Goal: Contribute content: Add original content to the website for others to see

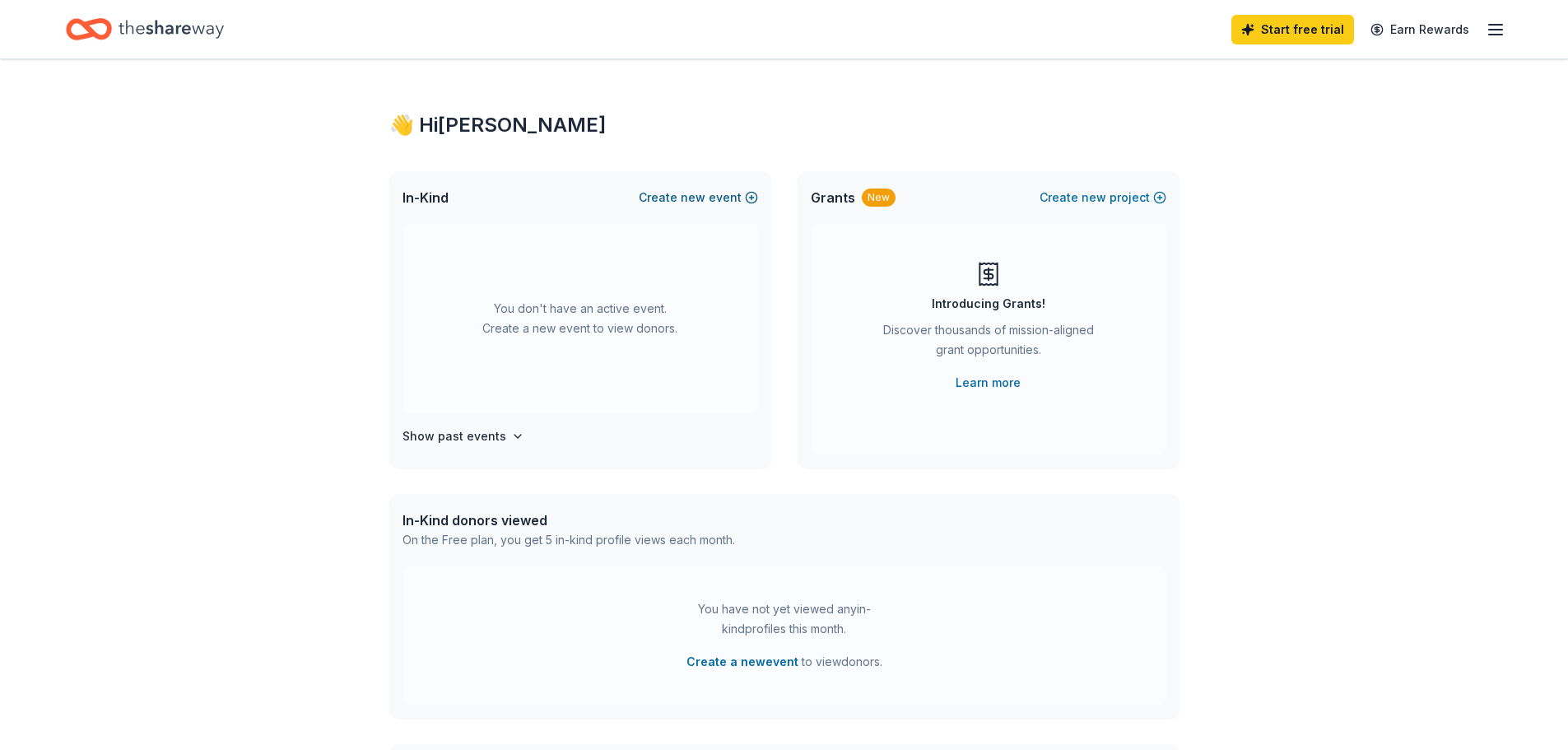
click at [696, 195] on span "new" at bounding box center [693, 198] width 25 height 19
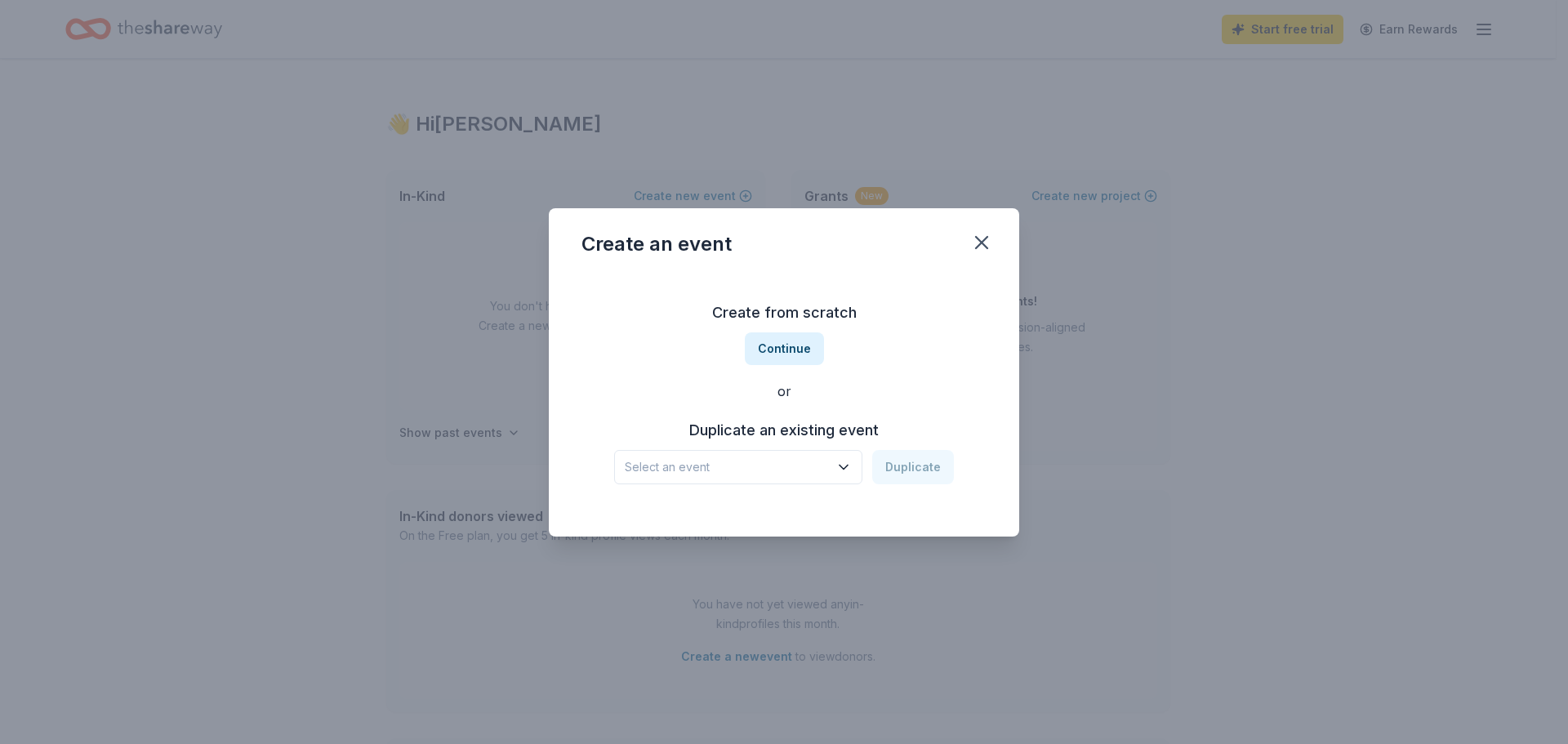
click at [802, 471] on span "Select an event" at bounding box center [727, 468] width 204 height 19
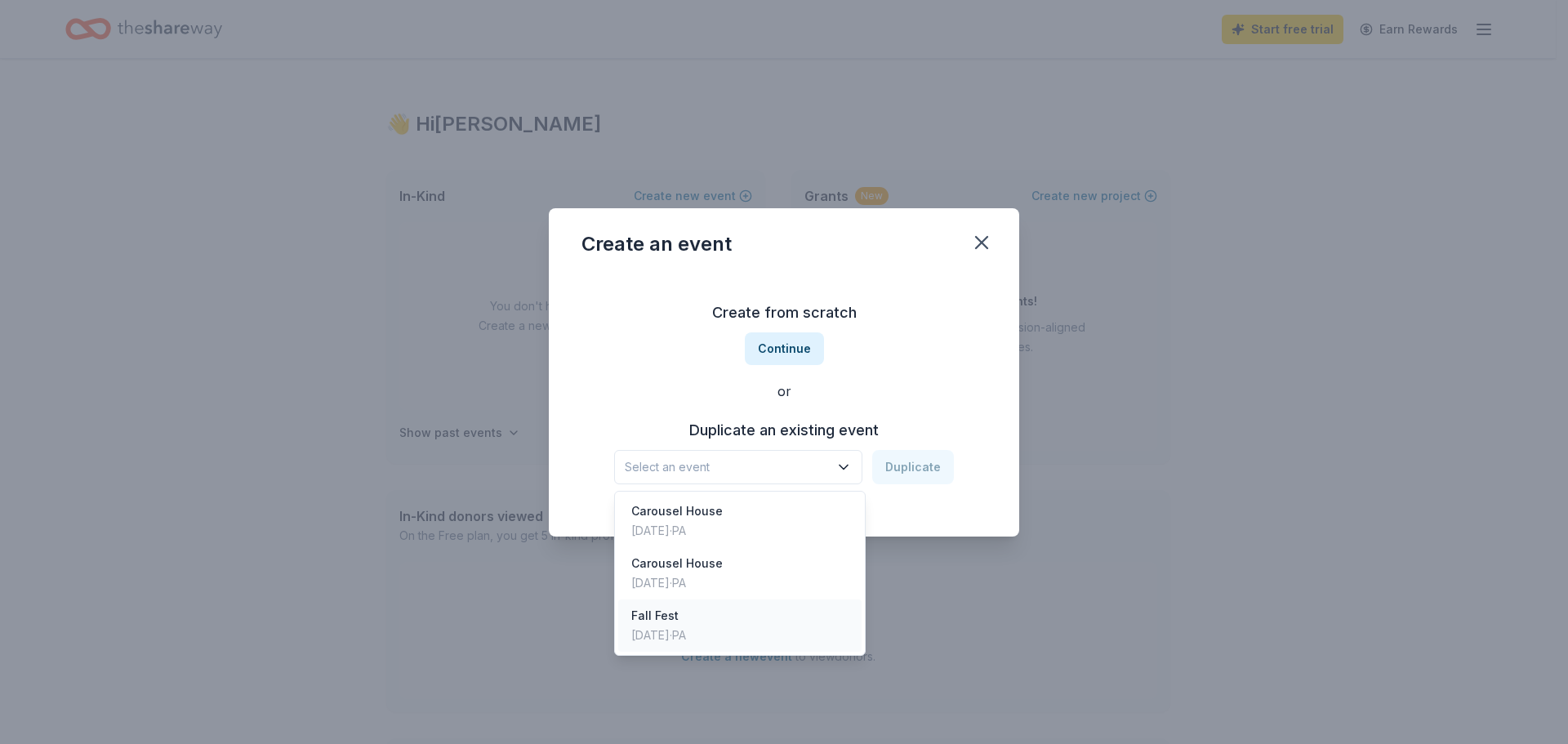
click at [686, 623] on div "Fall Fest" at bounding box center [658, 616] width 55 height 19
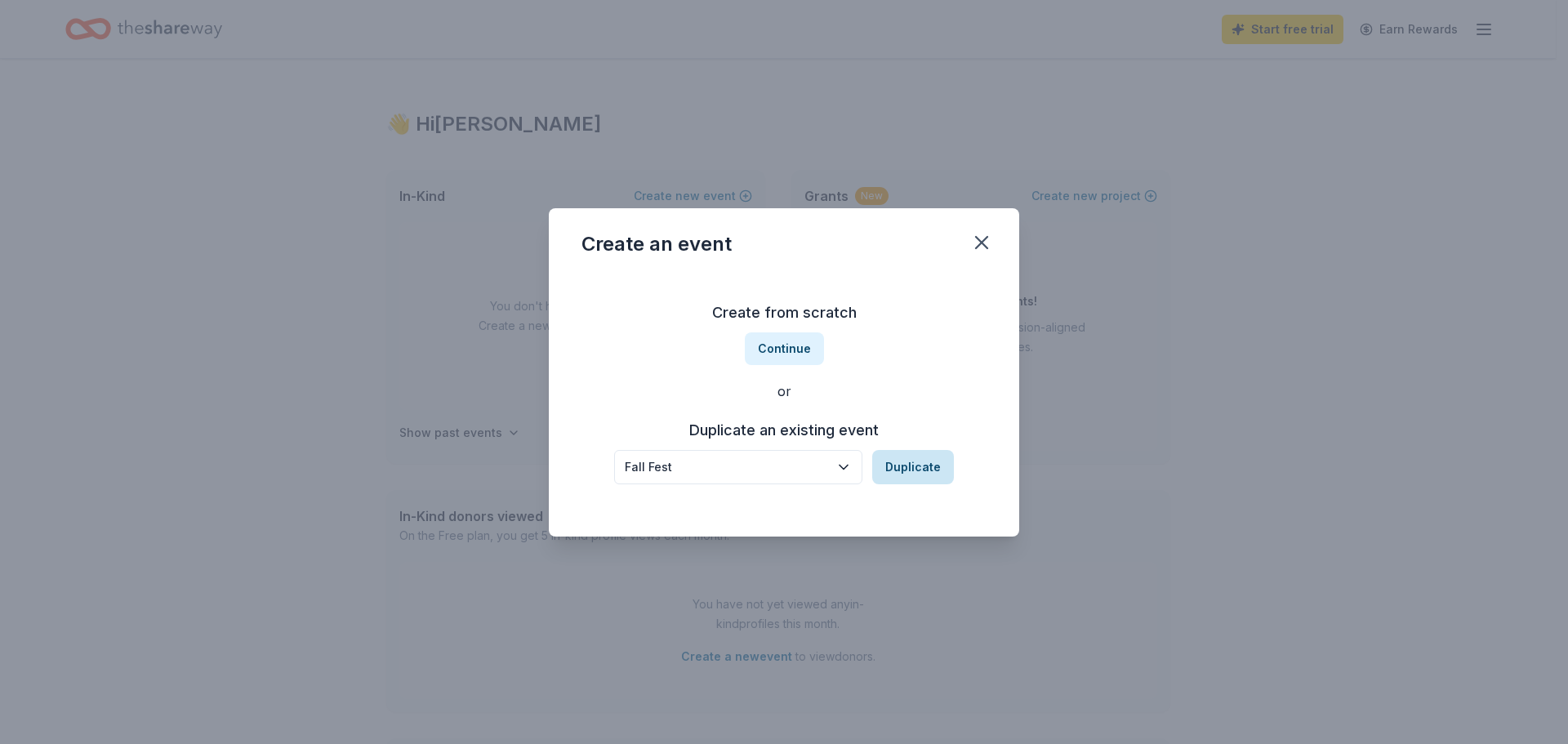
click at [922, 462] on button "Duplicate" at bounding box center [913, 467] width 82 height 34
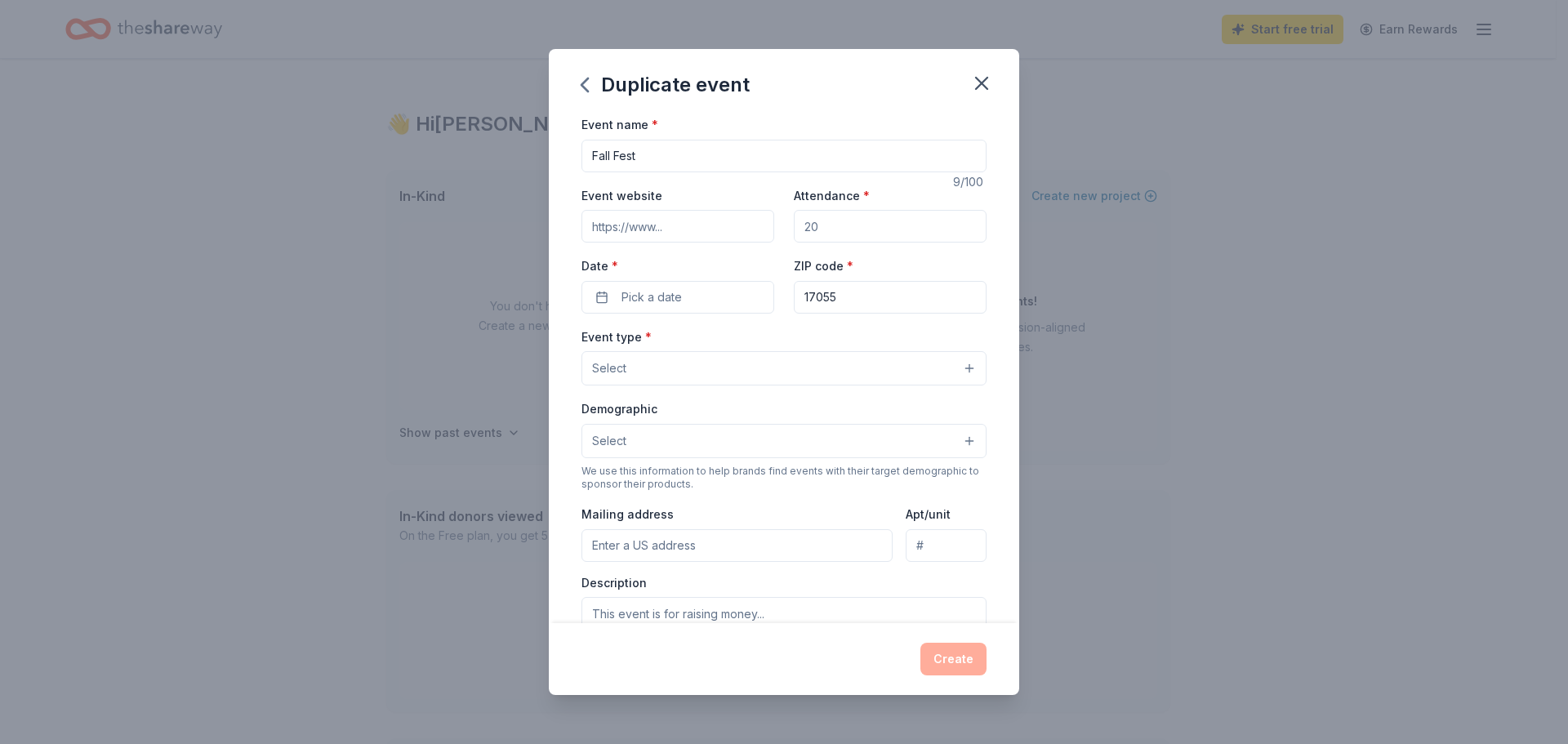
click at [719, 233] on input "Event website" at bounding box center [678, 226] width 193 height 32
click at [613, 232] on input "Event website" at bounding box center [678, 226] width 193 height 32
type input "wghsea.org/fall-fest"
type input "1500"
click at [633, 308] on button "Pick a date" at bounding box center [678, 297] width 193 height 32
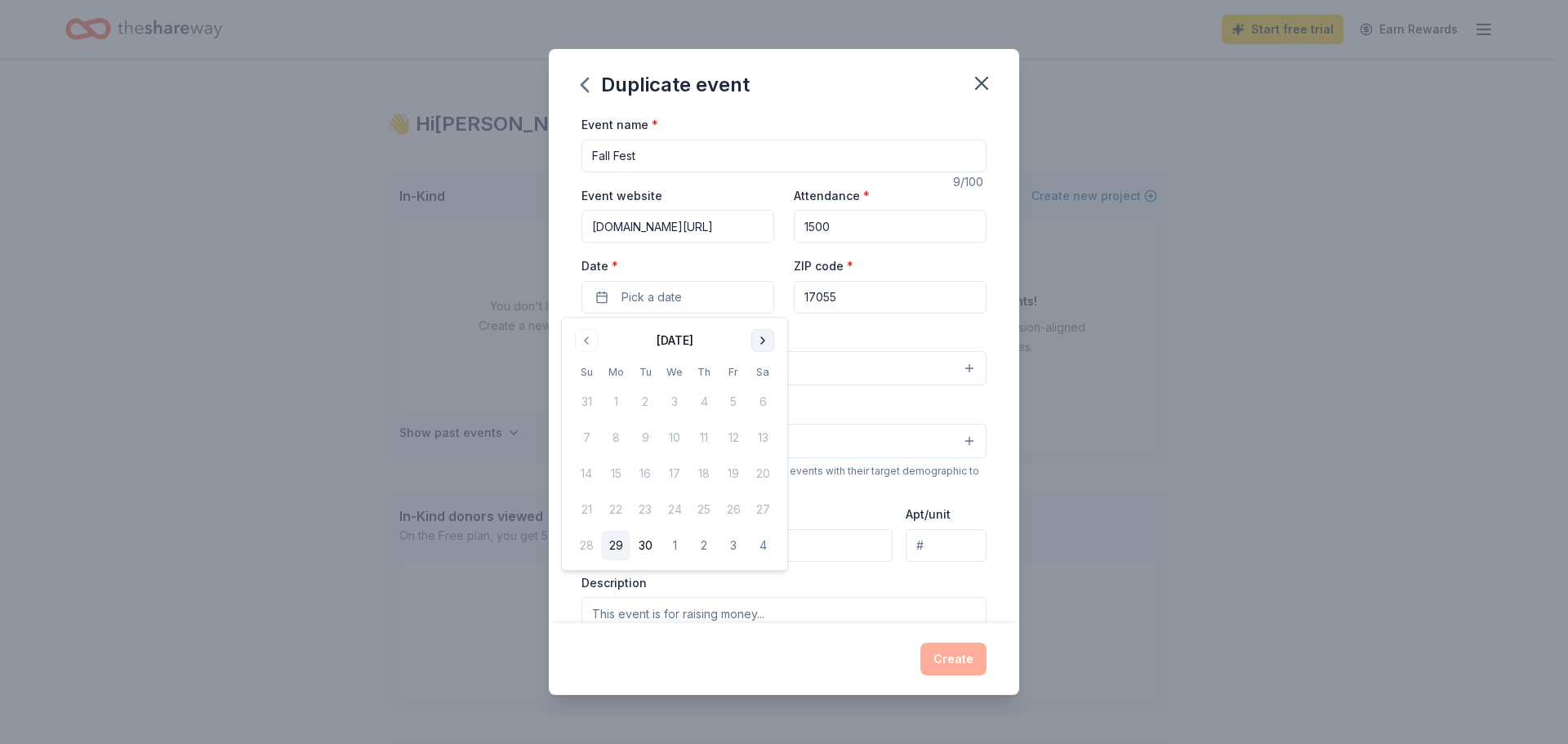
click at [767, 342] on button "Go to next month" at bounding box center [763, 340] width 23 height 23
click at [739, 504] on button "24" at bounding box center [733, 510] width 30 height 30
click at [758, 508] on button "25" at bounding box center [763, 510] width 30 height 30
drag, startPoint x: 740, startPoint y: 507, endPoint x: 754, endPoint y: 505, distance: 14.1
click at [754, 505] on tr "19 20 21 22 23 24 25" at bounding box center [675, 510] width 206 height 30
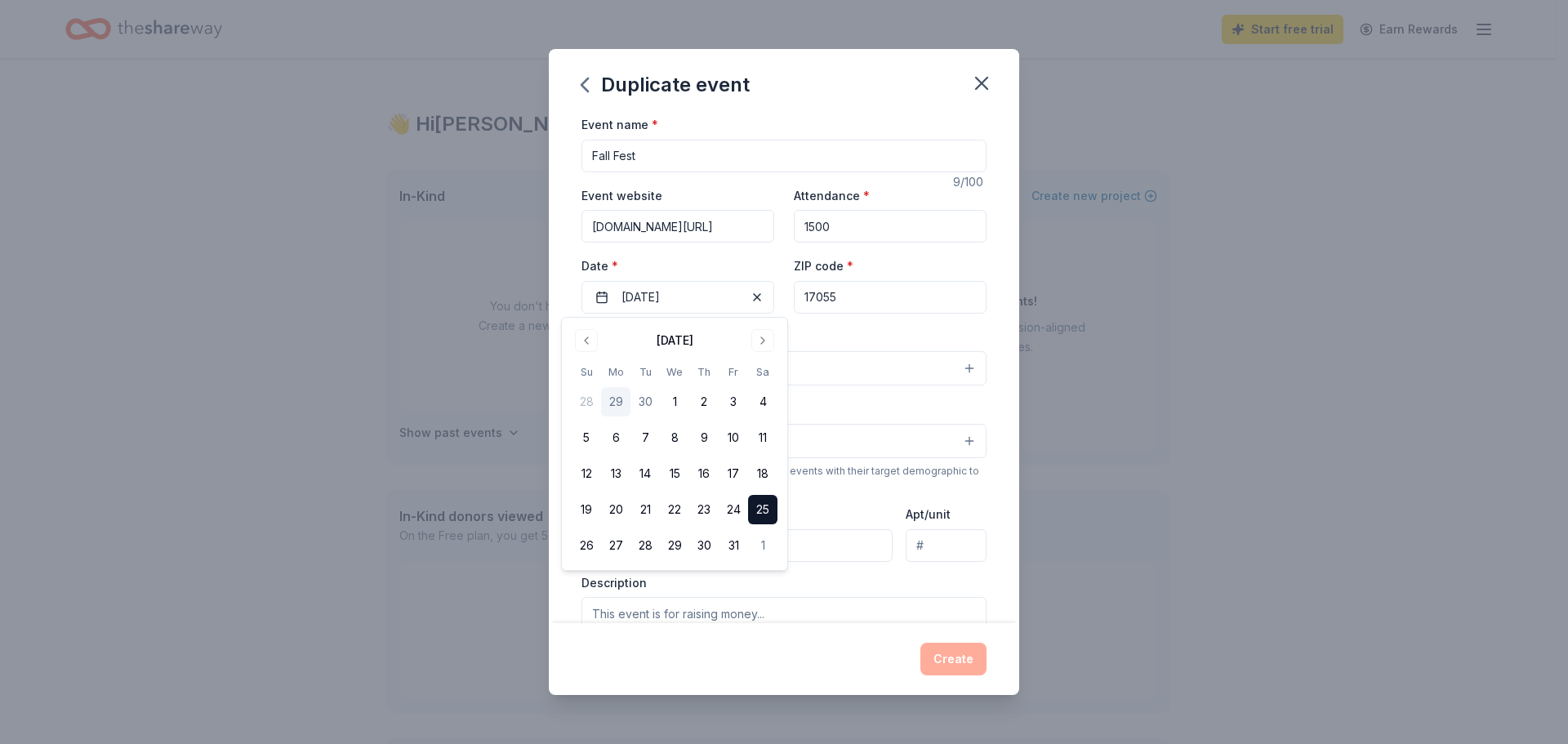
click at [753, 260] on label "Date *" at bounding box center [678, 266] width 193 height 17
click at [753, 281] on button "10/25/2025" at bounding box center [678, 297] width 193 height 32
click at [780, 261] on div "Event website wghsea.org/fall-fest Attendance * 1500 Date * 10/25/2025 ZIP code…" at bounding box center [784, 249] width 406 height 128
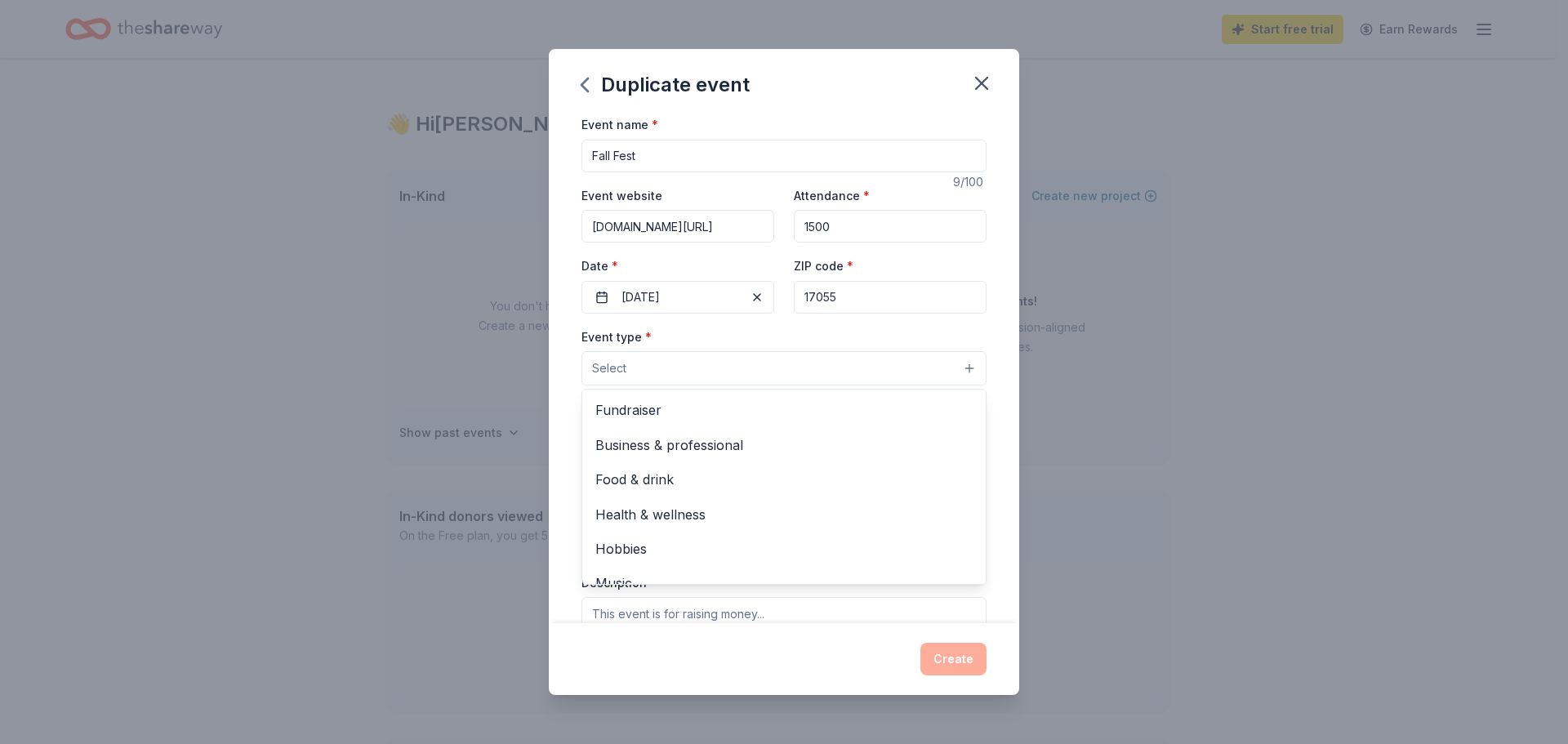
click at [705, 368] on button "Select" at bounding box center [784, 368] width 406 height 34
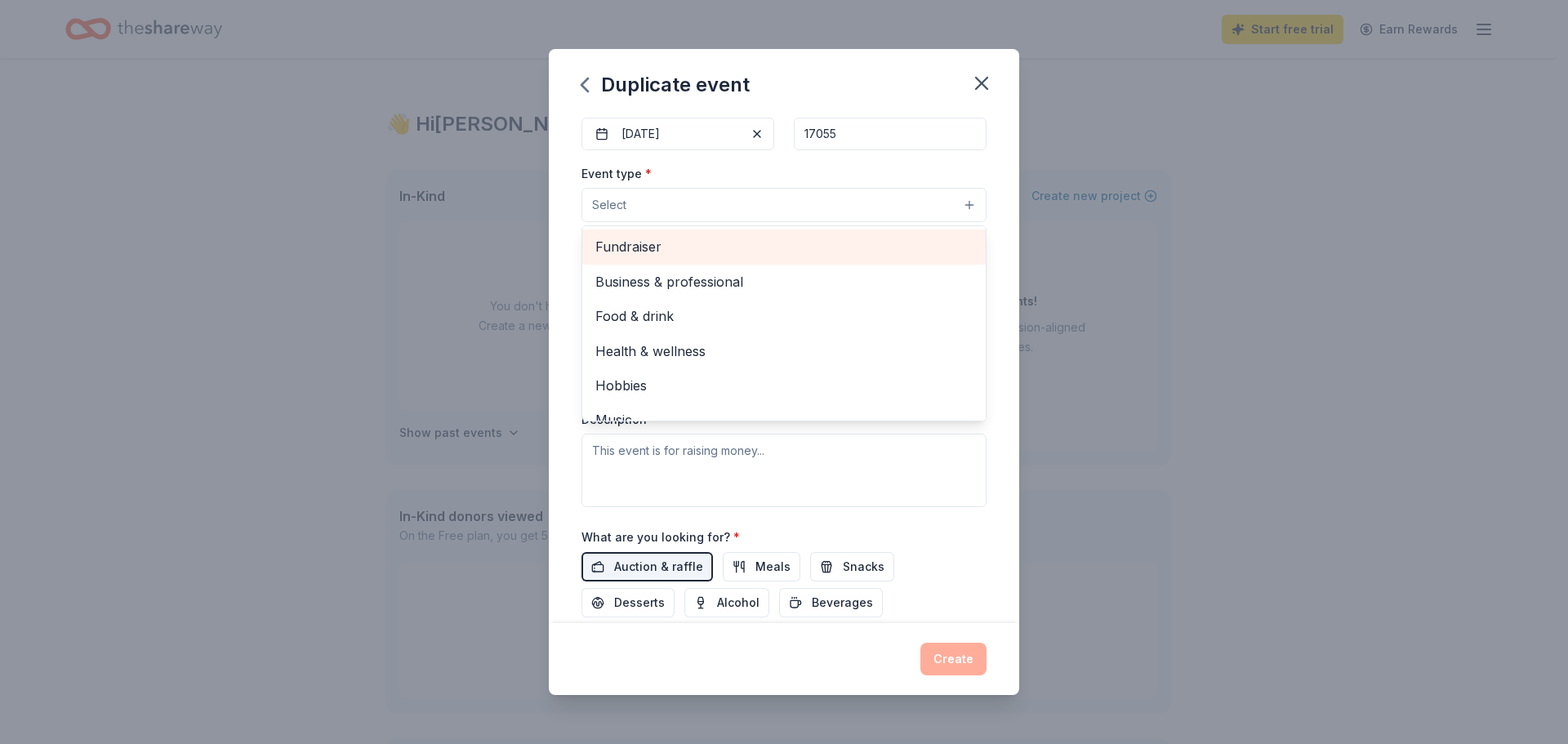
click at [635, 238] on span "Fundraiser" at bounding box center [784, 247] width 378 height 21
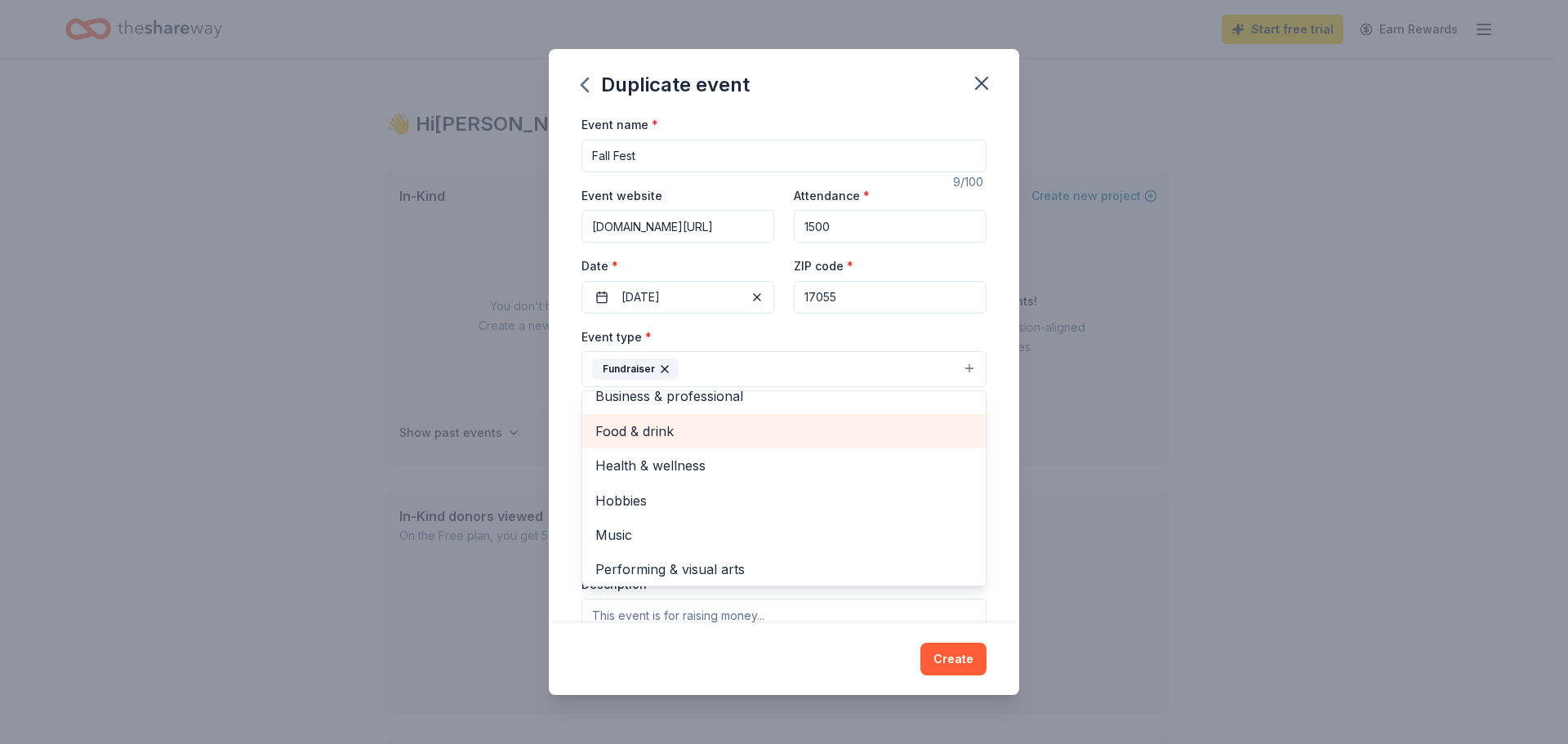
scroll to position [19, 0]
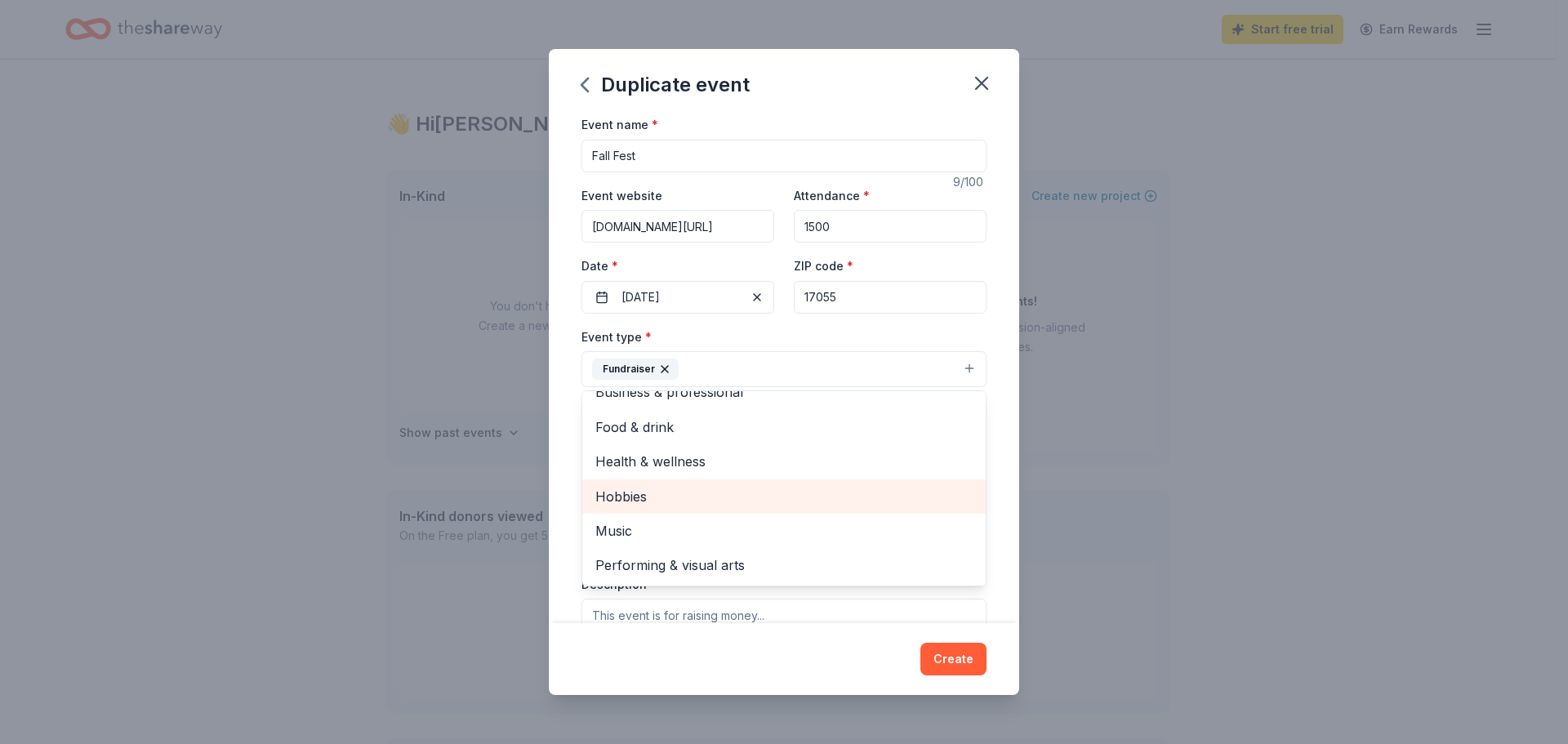
click at [672, 498] on span "Hobbies" at bounding box center [784, 496] width 378 height 21
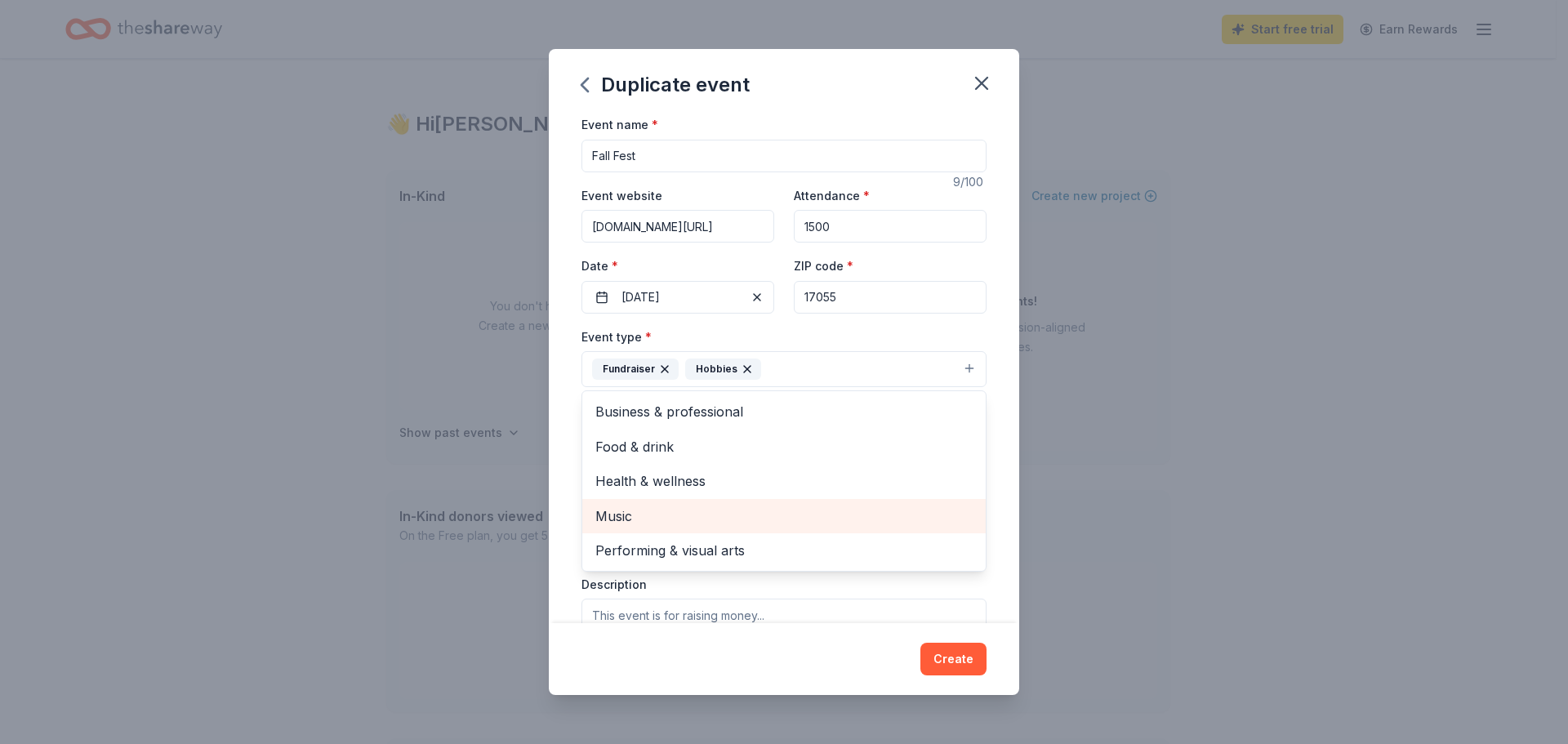
scroll to position [0, 0]
click at [563, 481] on div "Event name * Fall Fest 9 /100 Event website wghsea.org/fall-fest Attendance * 1…" at bounding box center [784, 369] width 471 height 509
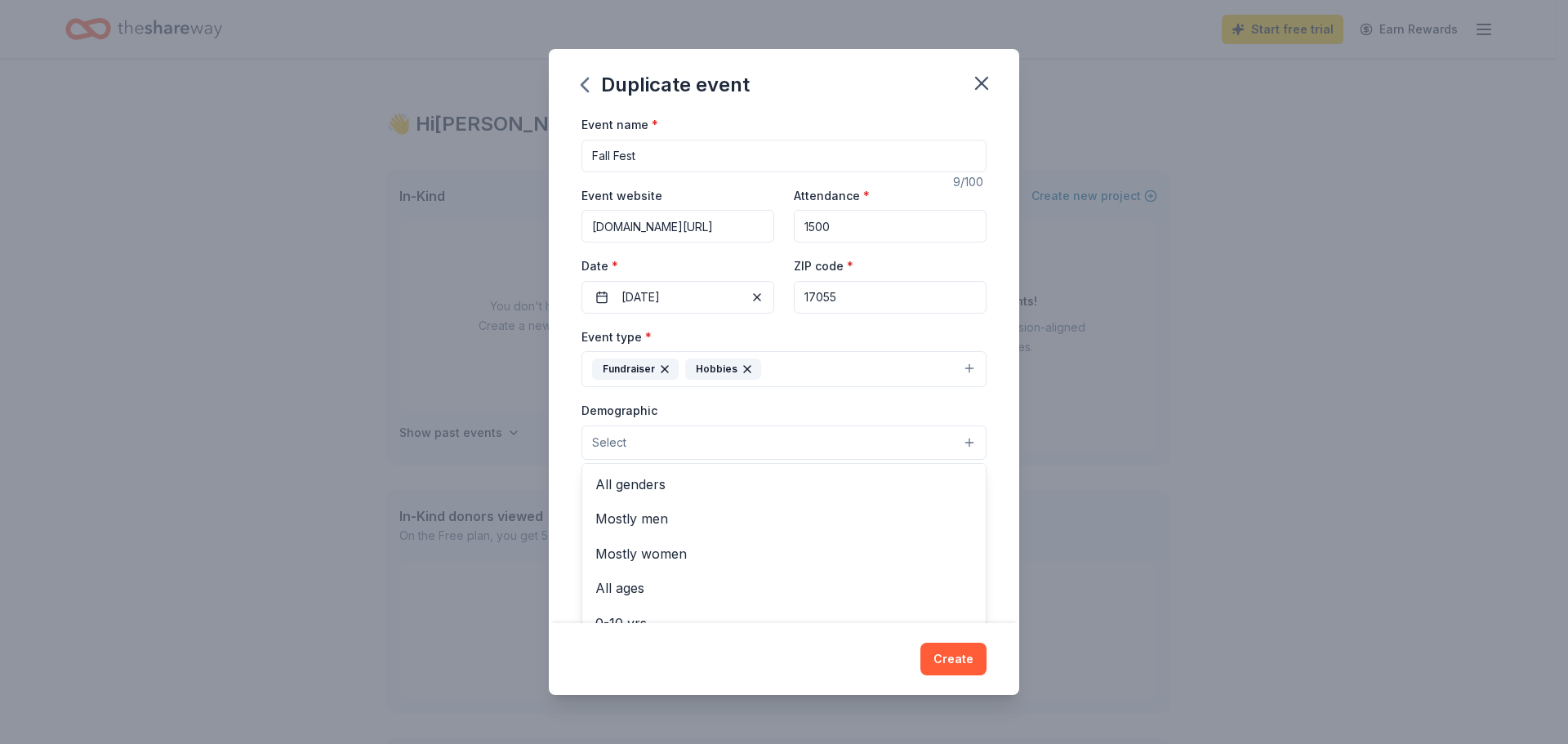
click at [653, 455] on button "Select" at bounding box center [784, 442] width 406 height 34
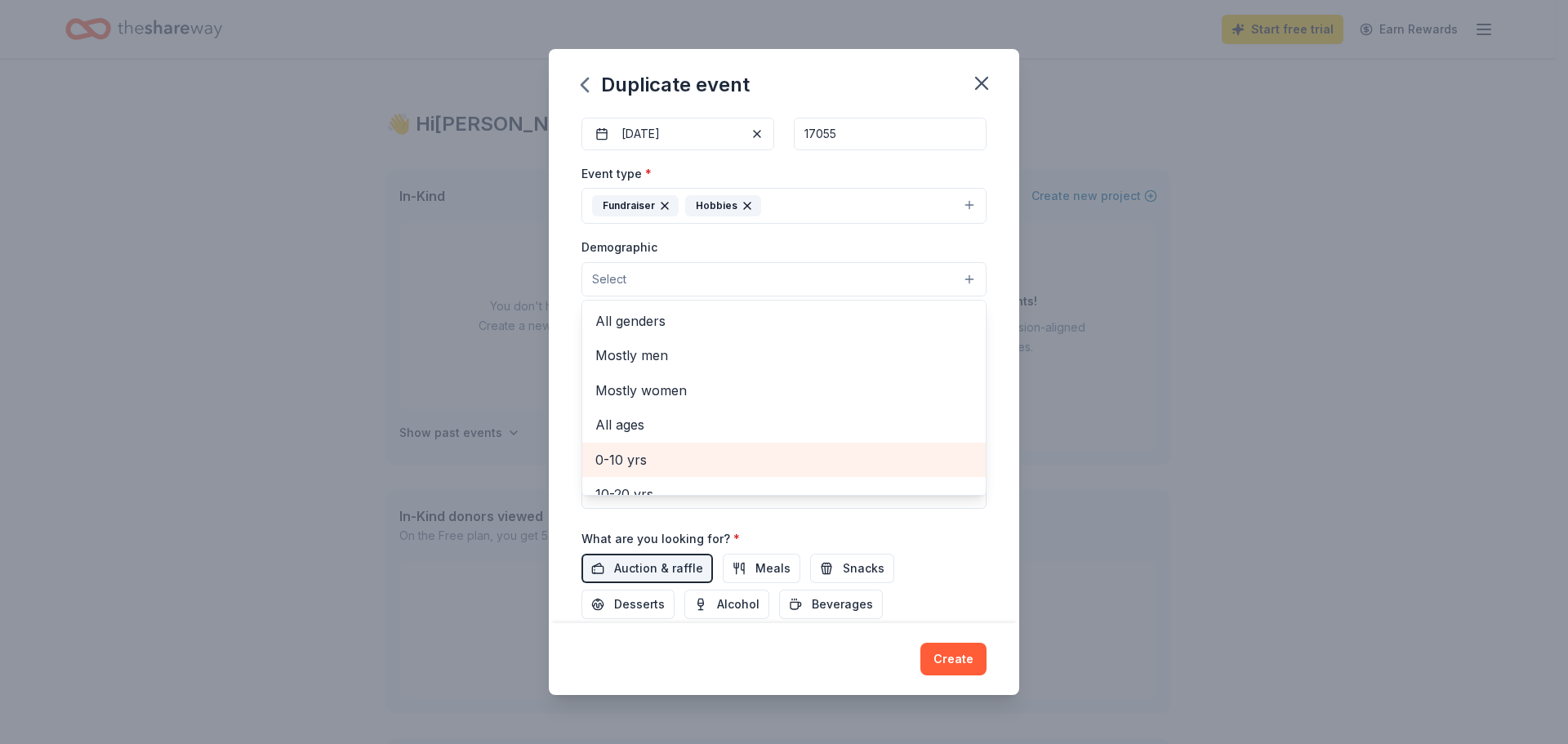
scroll to position [82, 0]
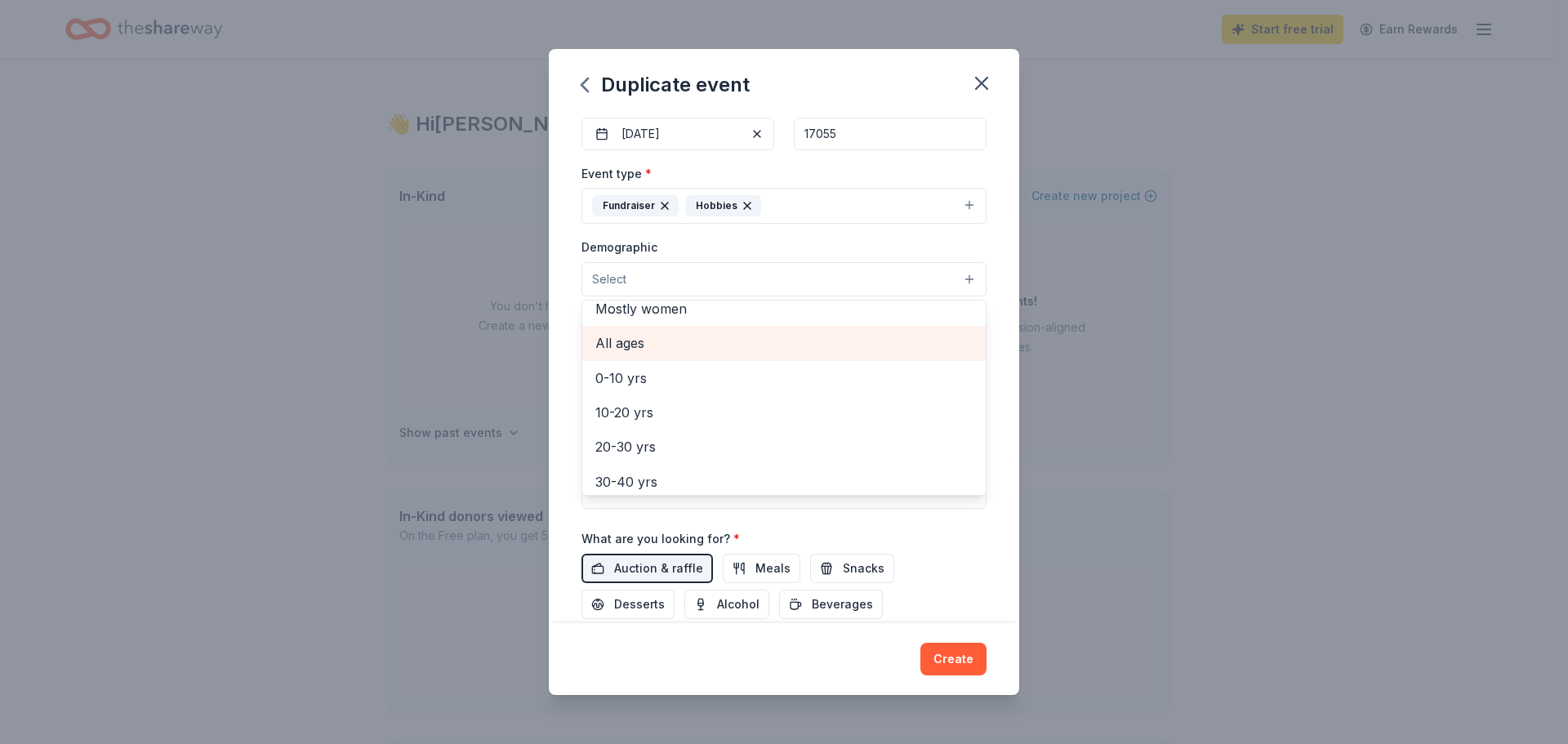
click at [665, 355] on div "All ages" at bounding box center [784, 343] width 404 height 34
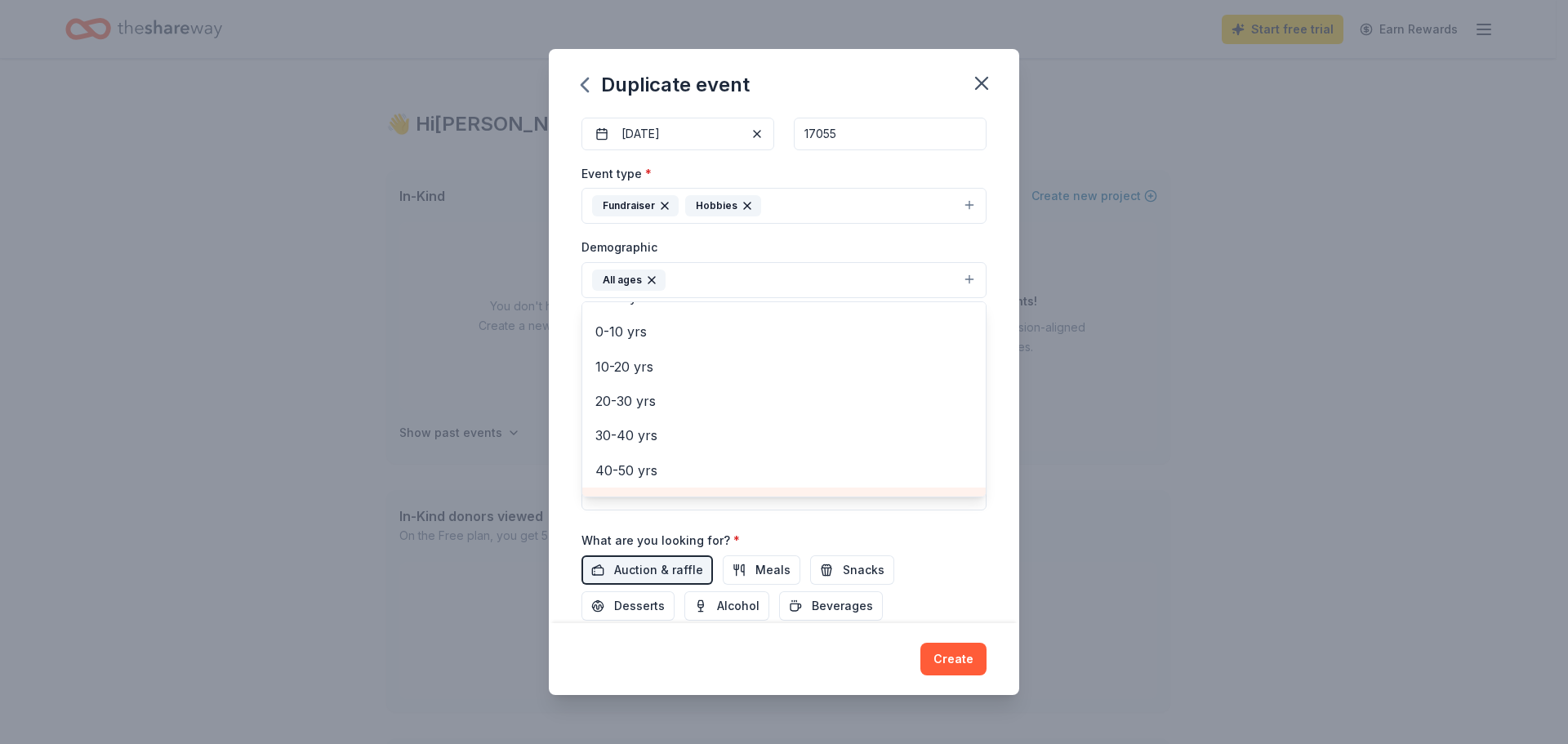
scroll to position [0, 0]
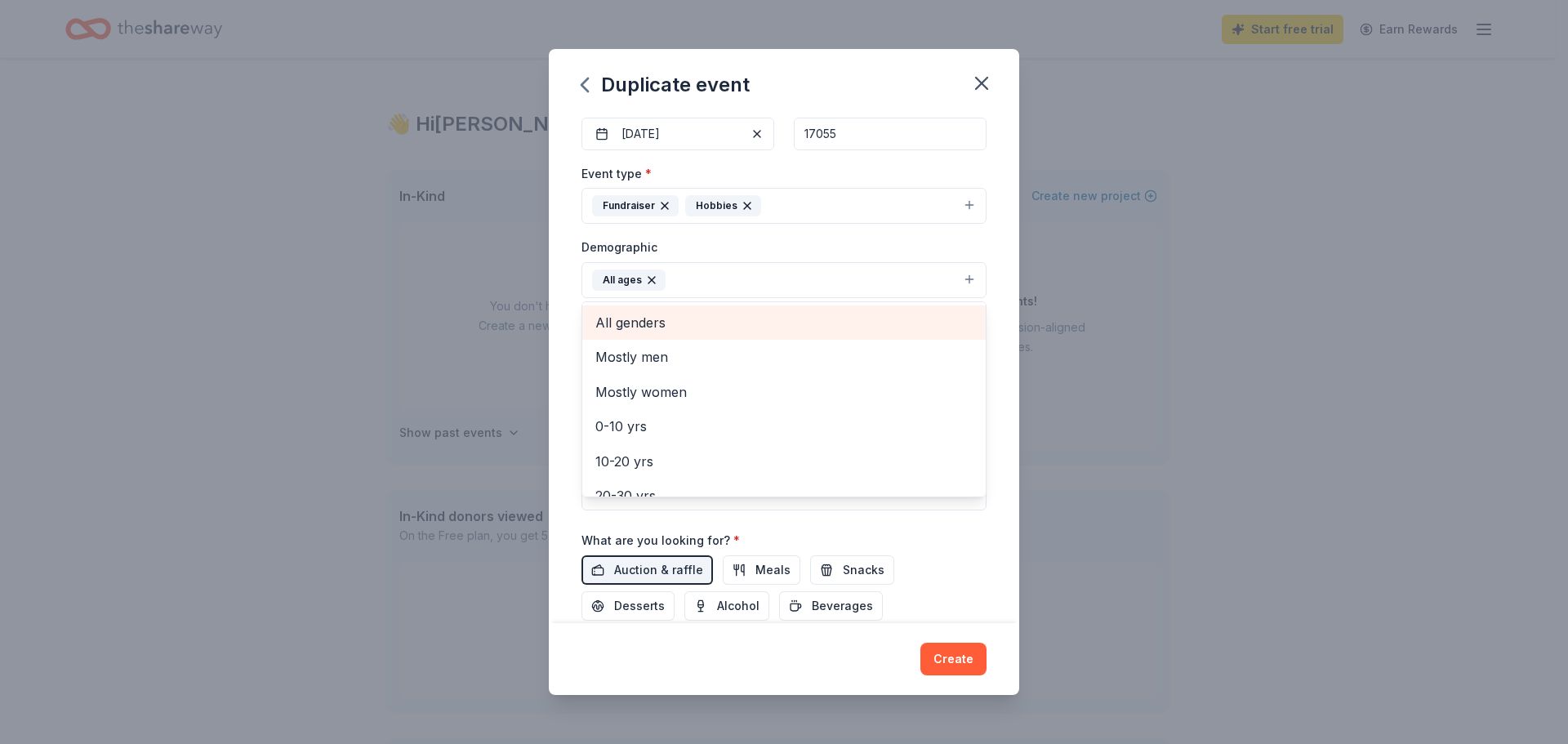
click at [710, 326] on span "All genders" at bounding box center [784, 323] width 378 height 21
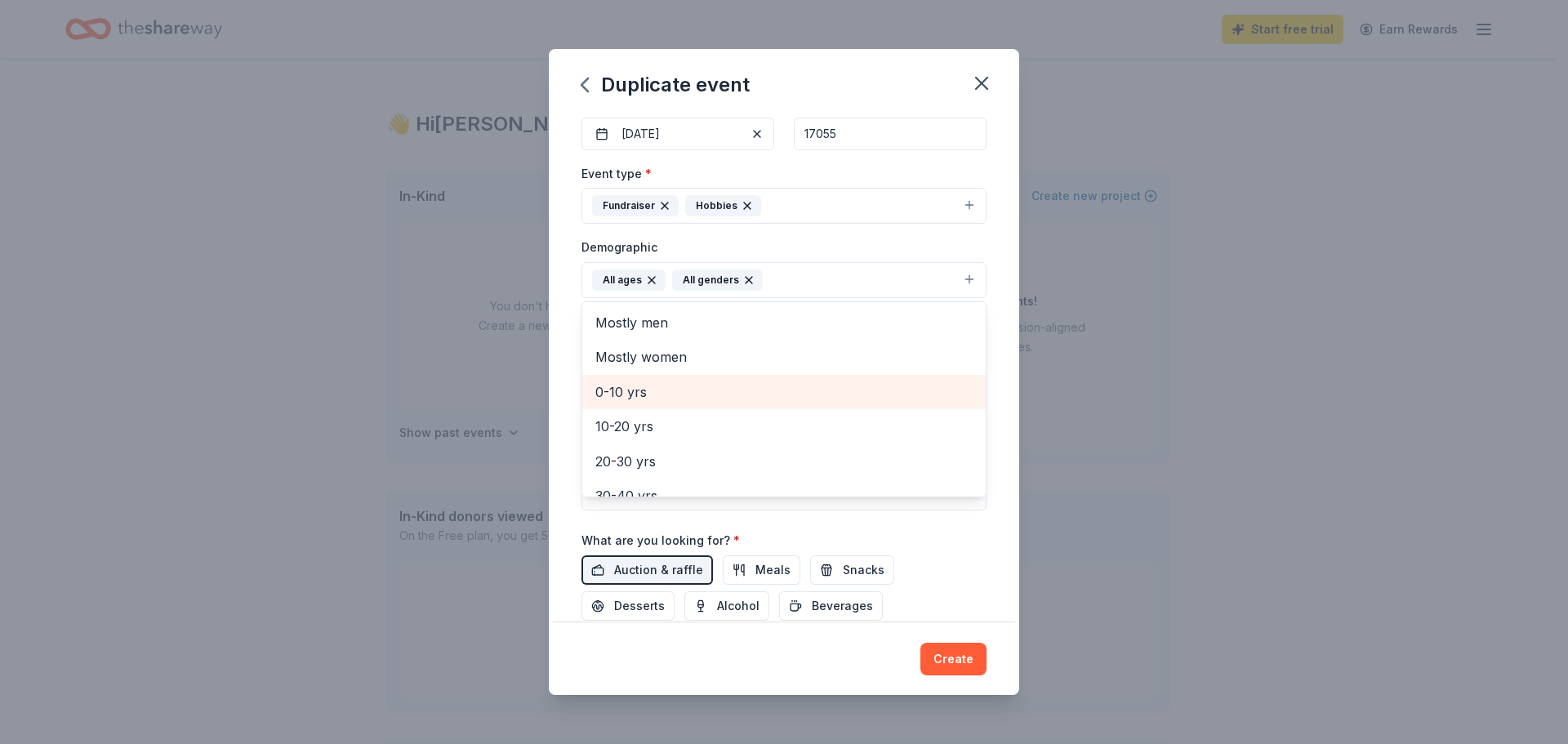
click at [694, 393] on span "0-10 yrs" at bounding box center [784, 392] width 378 height 21
click at [693, 406] on div "10-20 yrs" at bounding box center [784, 392] width 404 height 34
click at [693, 406] on div "20-30 yrs" at bounding box center [784, 392] width 404 height 34
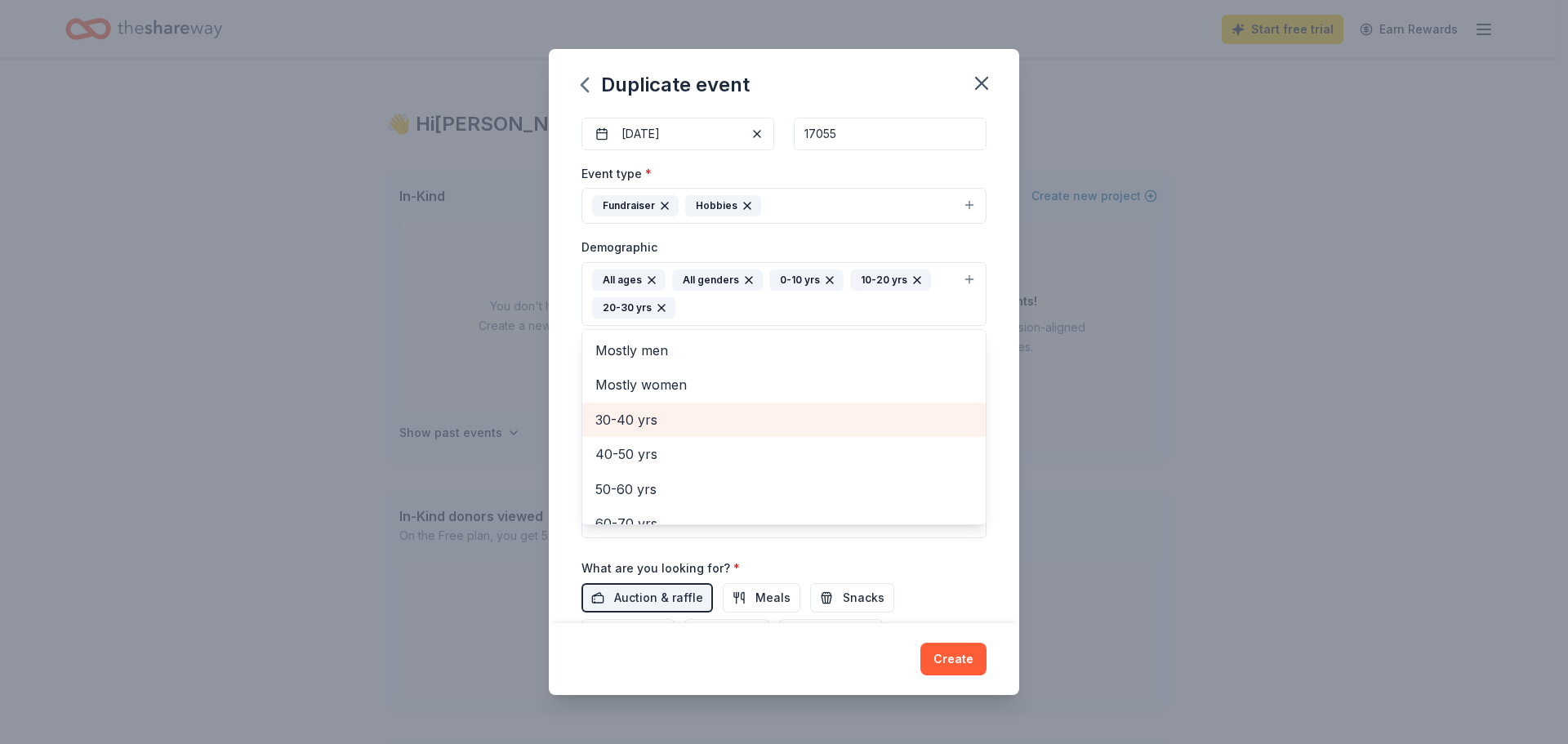
click at [693, 406] on div "30-40 yrs" at bounding box center [784, 420] width 404 height 34
click at [692, 425] on span "40-50 yrs" at bounding box center [784, 420] width 378 height 21
click at [691, 425] on span "50-60 yrs" at bounding box center [784, 420] width 378 height 21
click at [691, 425] on span "60-70 yrs" at bounding box center [784, 420] width 378 height 21
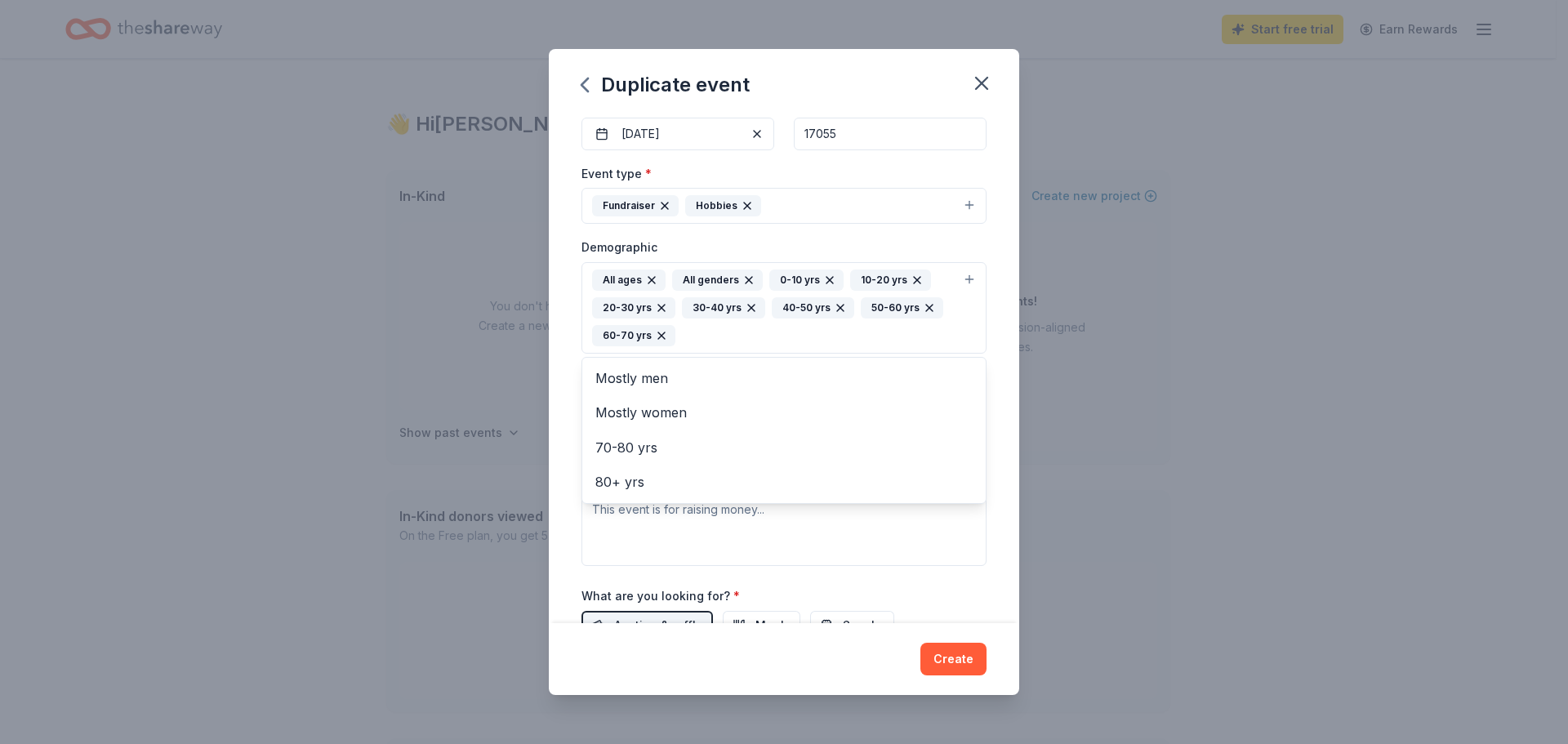
click at [569, 472] on div "Event name * Fall Fest 9 /100 Event website wghsea.org/fall-fest Attendance * 1…" at bounding box center [784, 369] width 471 height 509
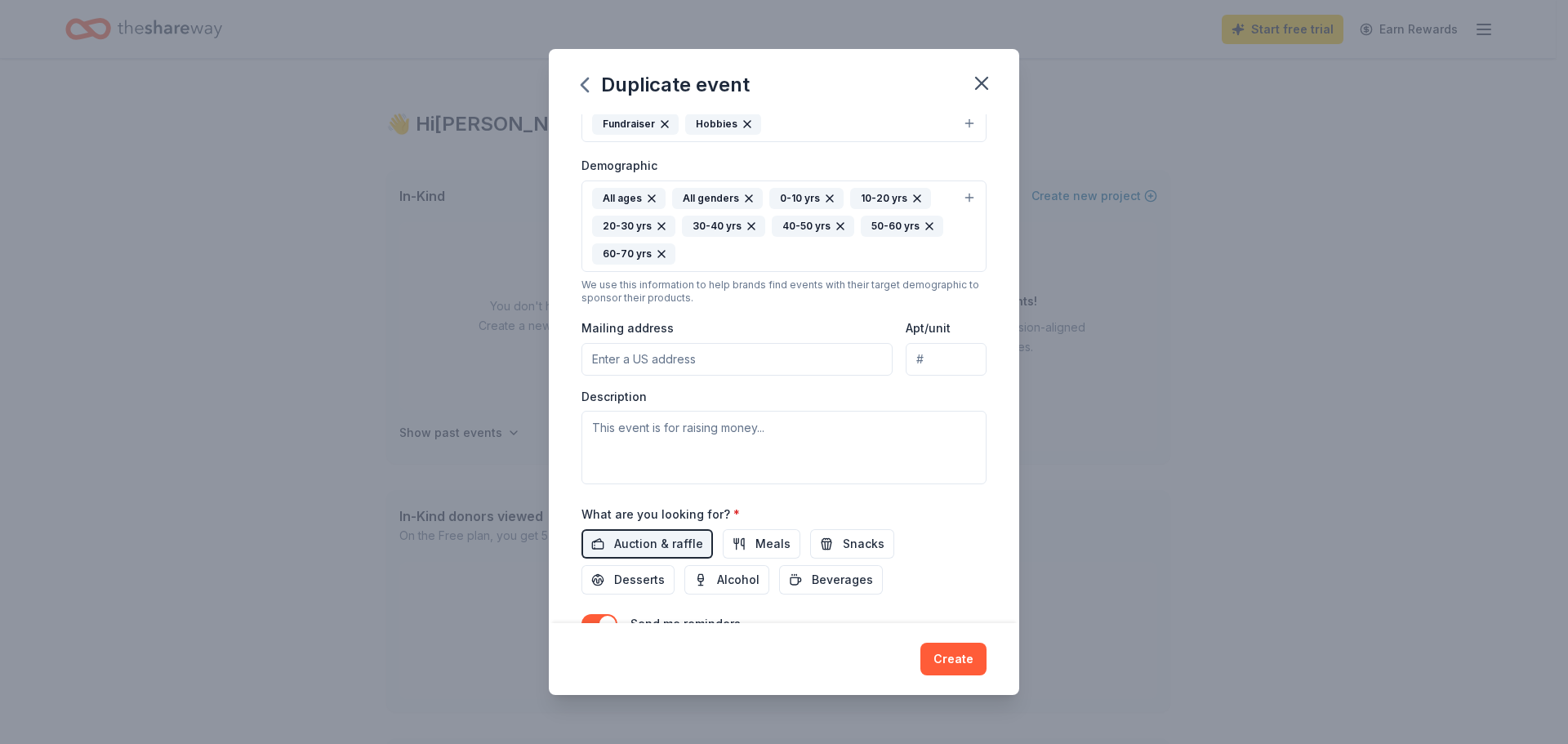
click at [734, 368] on input "Mailing address" at bounding box center [737, 358] width 311 height 32
type input "1 Steam Engine Hill, PO Box 509"
click at [730, 440] on textarea at bounding box center [784, 447] width 406 height 73
type textarea "W"
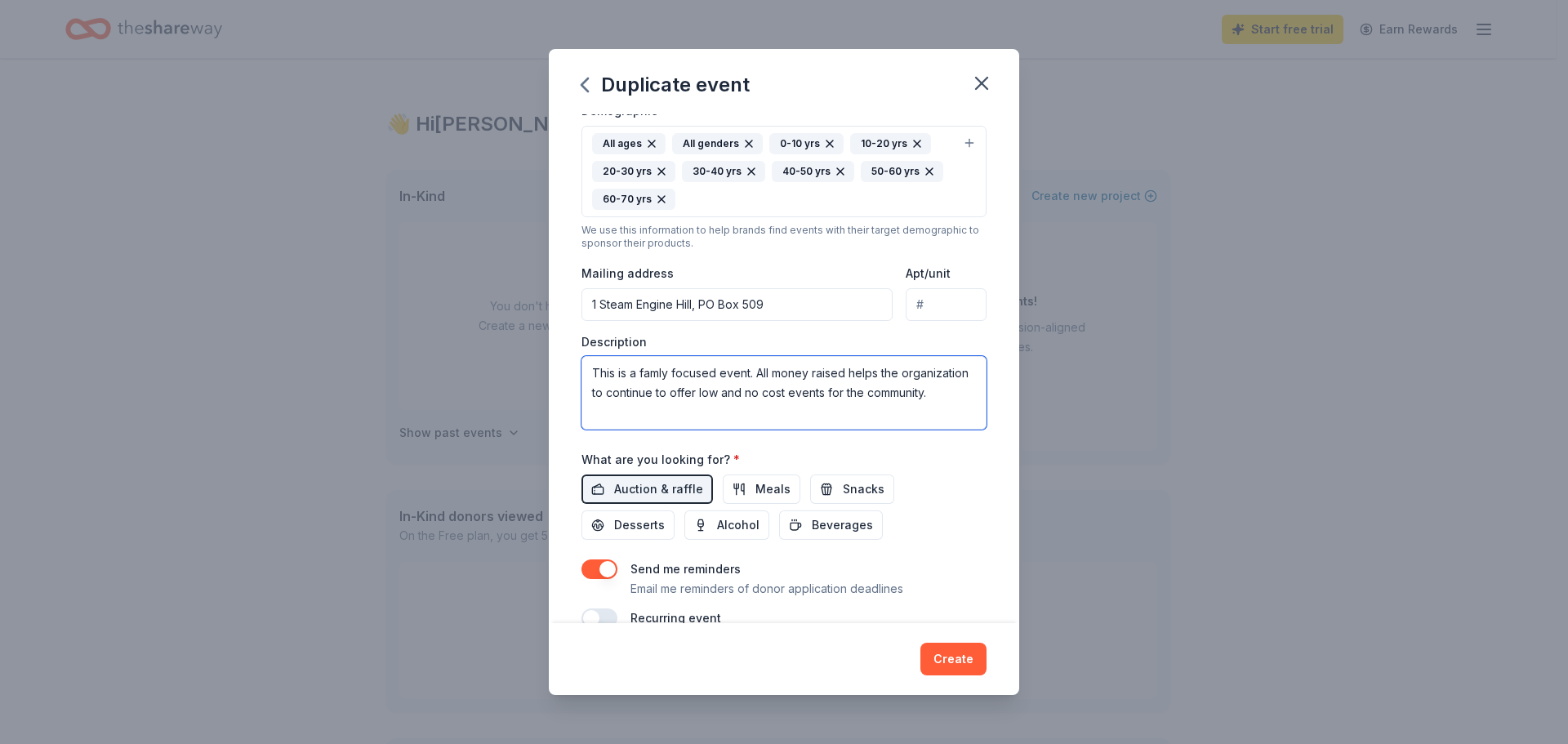
scroll to position [327, 0]
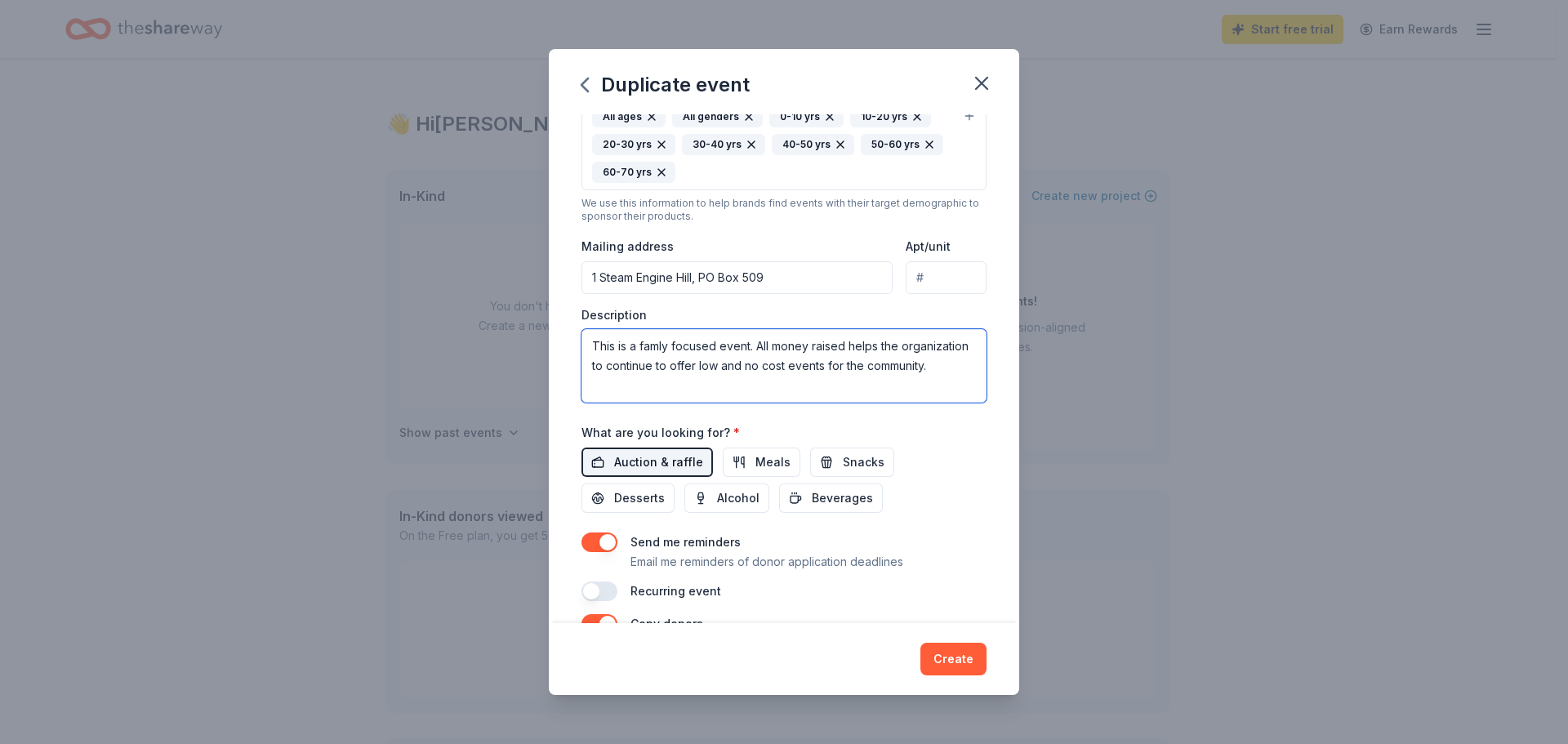
type textarea "This is a famly focused event. All money raised helps the organization to conti…"
click at [671, 464] on span "Auction & raffle" at bounding box center [658, 462] width 89 height 19
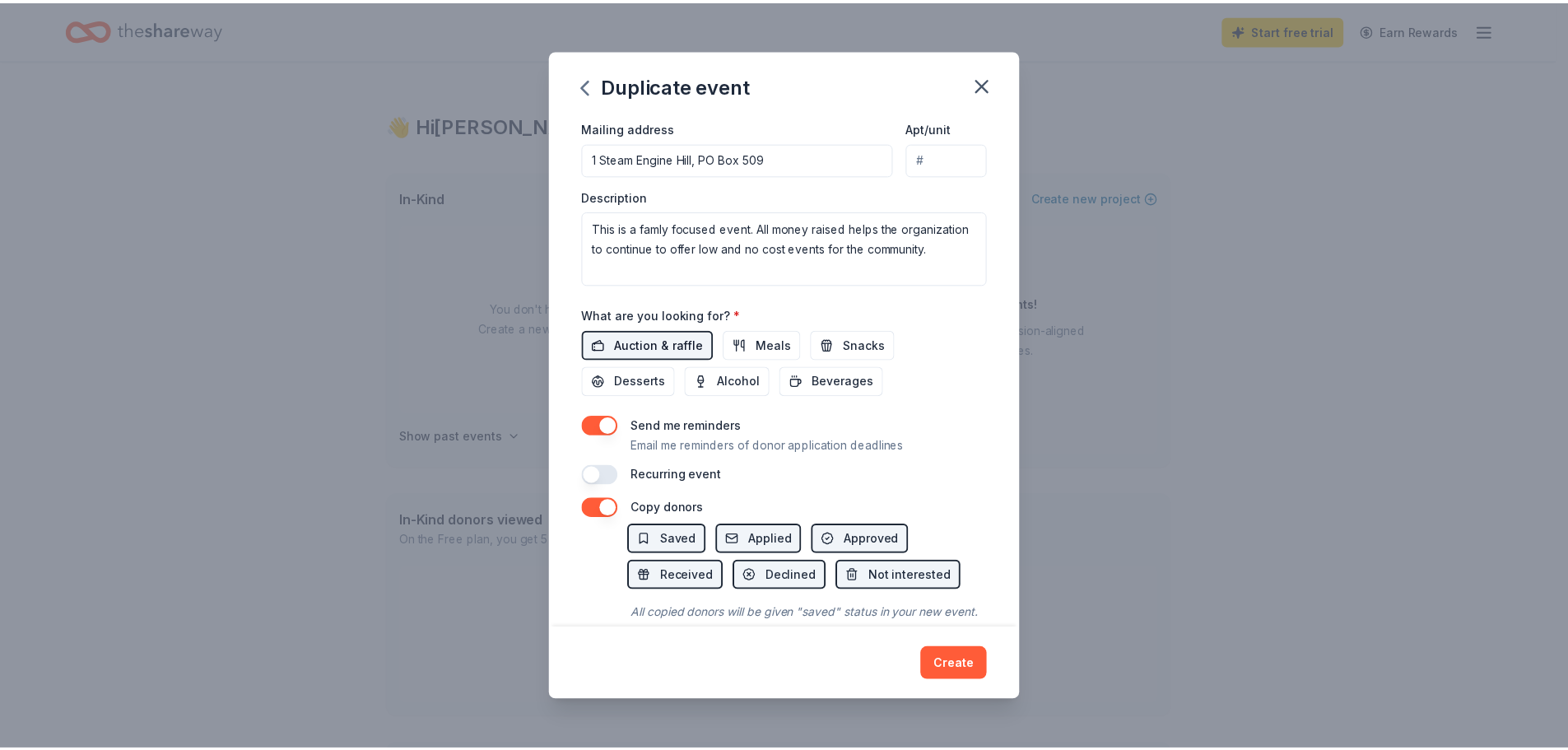
scroll to position [494, 0]
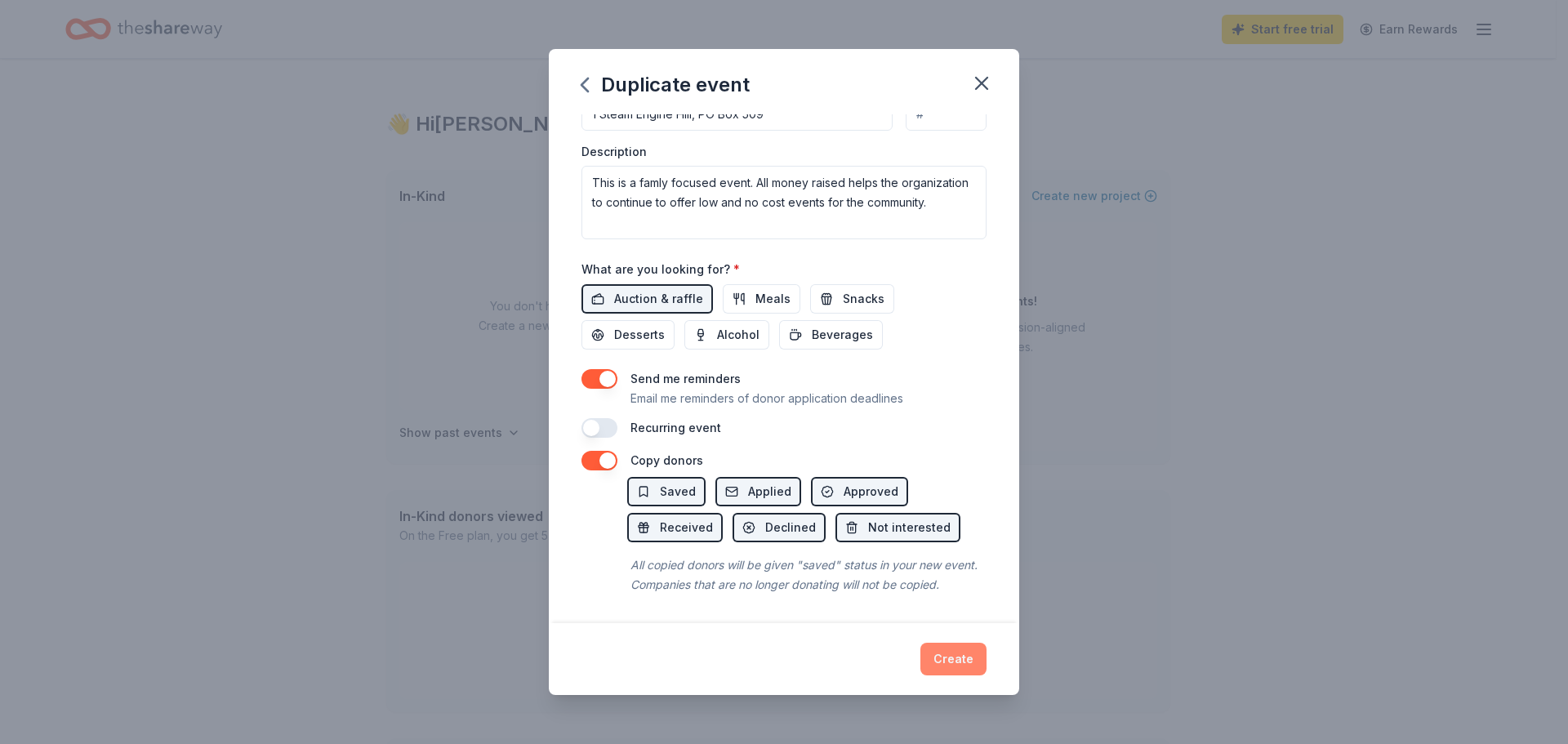
click at [947, 660] on button "Create" at bounding box center [954, 659] width 66 height 32
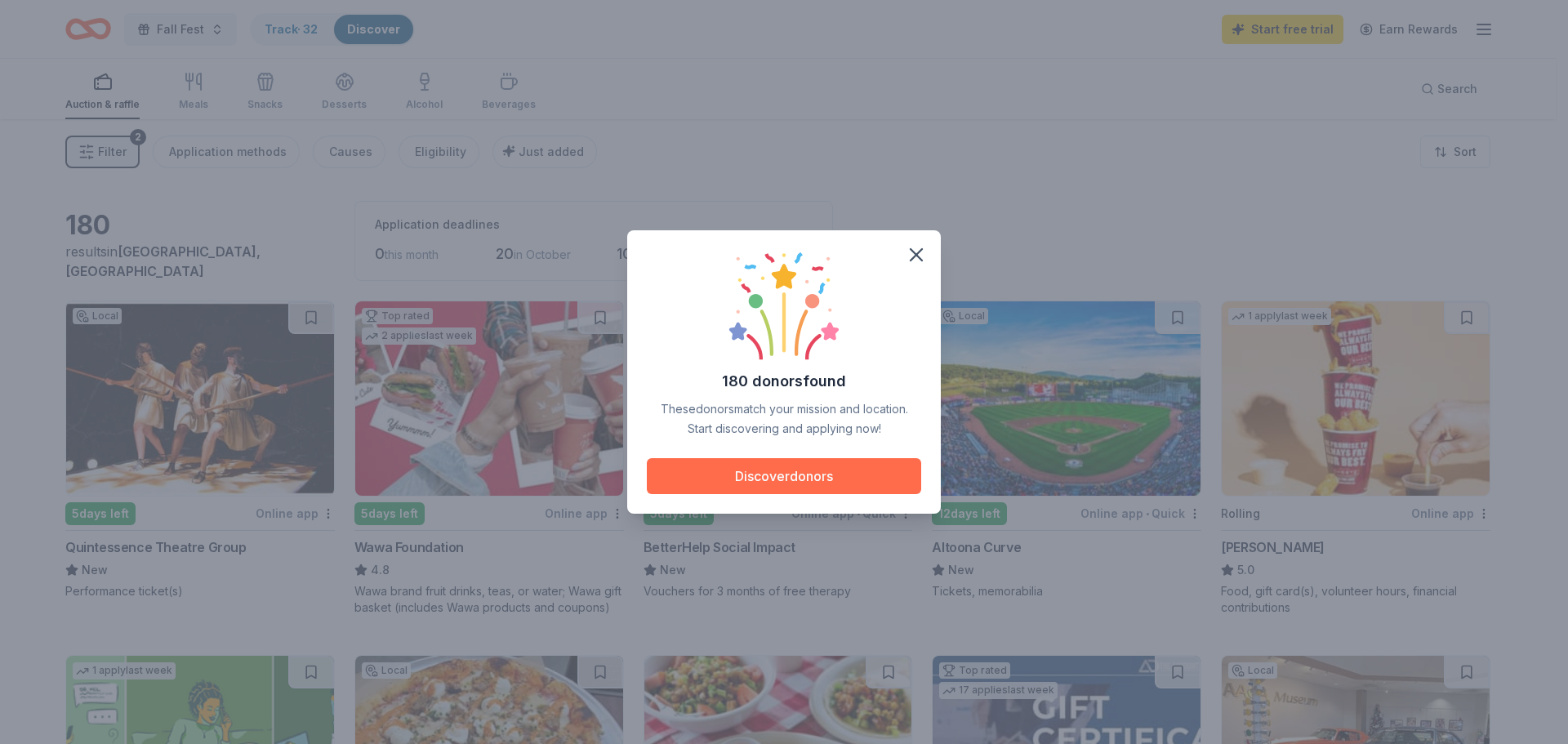
click at [787, 476] on button "Discover donors" at bounding box center [784, 475] width 275 height 36
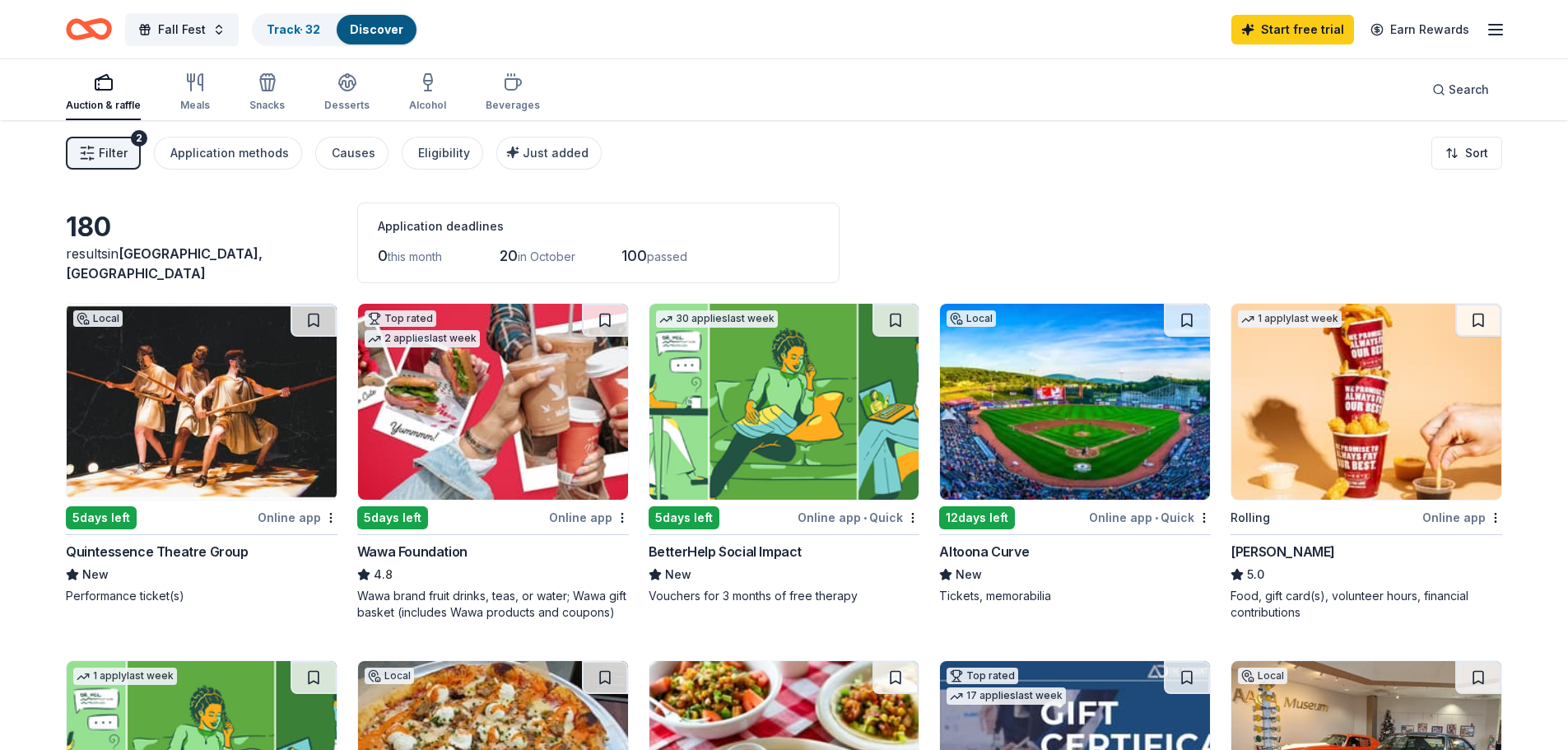
click at [192, 462] on img at bounding box center [201, 402] width 270 height 196
click at [491, 413] on img at bounding box center [492, 402] width 270 height 196
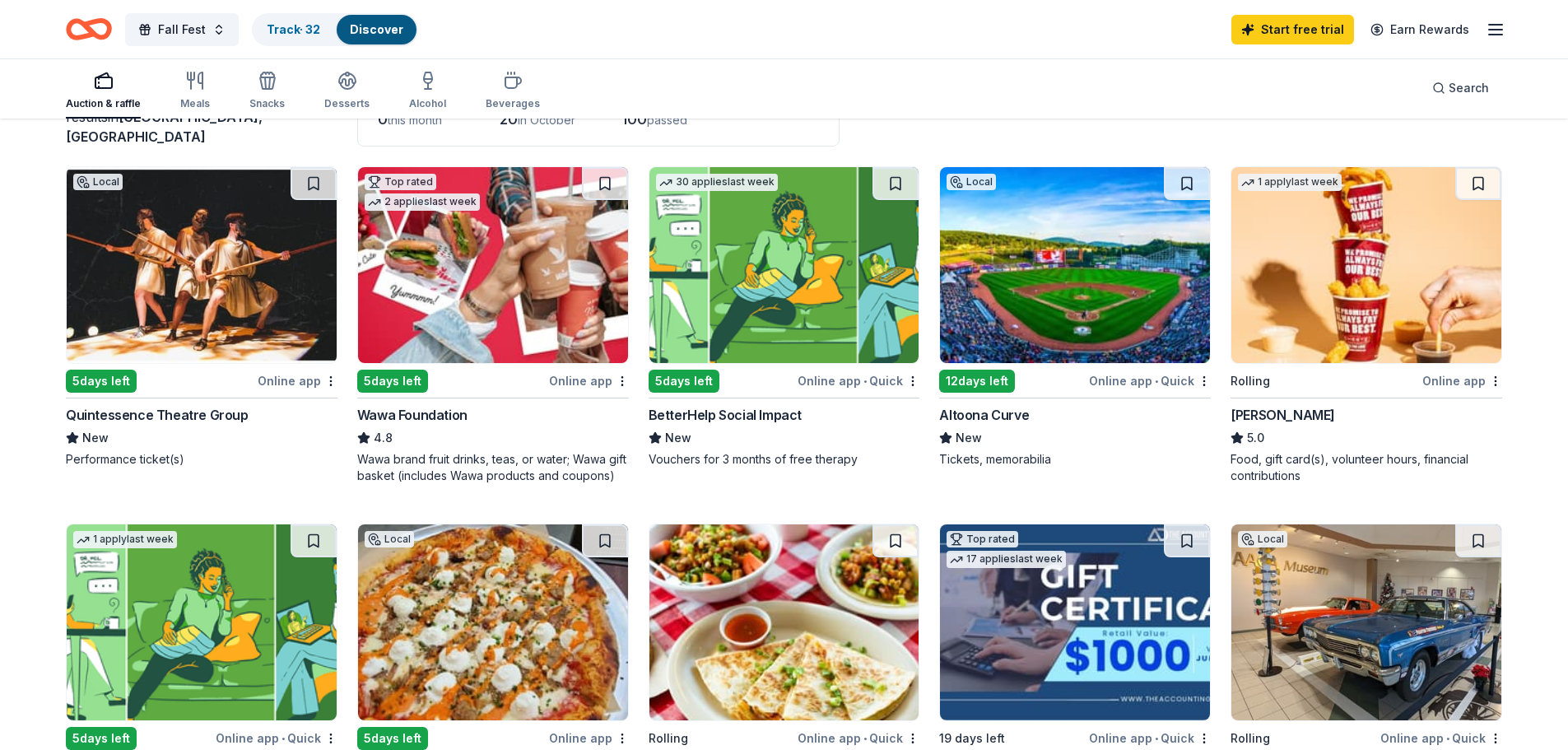
scroll to position [164, 0]
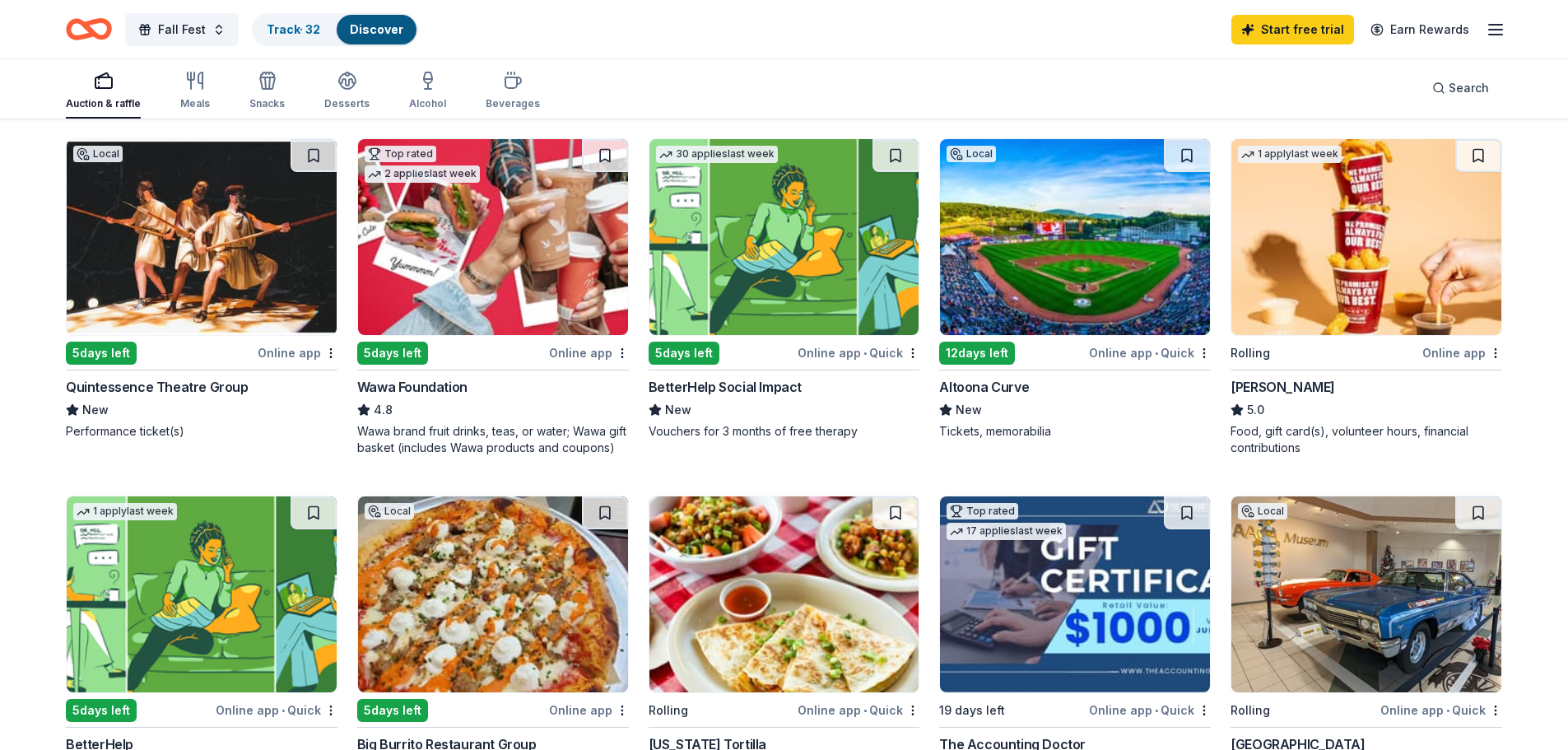
click at [1067, 214] on img at bounding box center [1075, 237] width 270 height 196
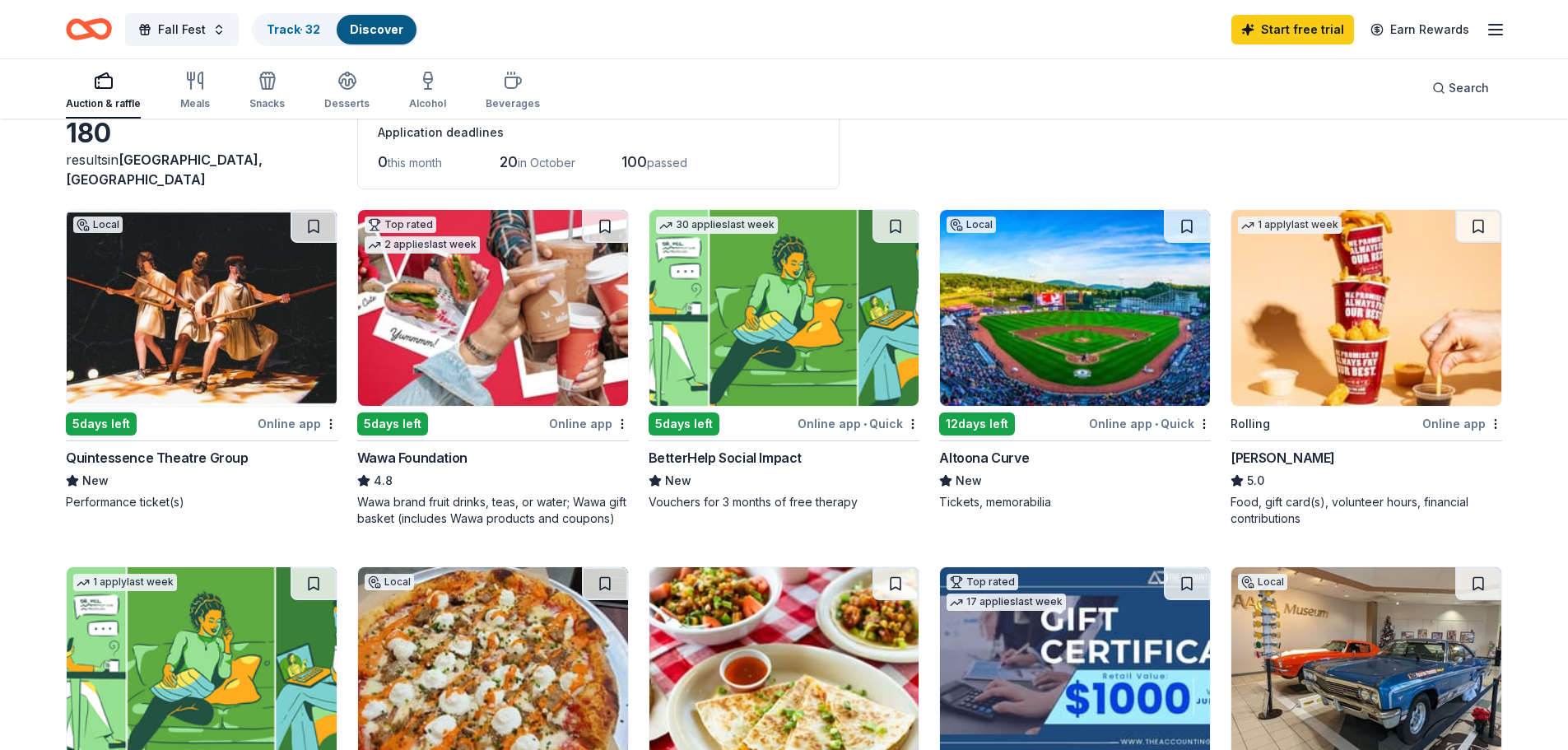
scroll to position [83, 0]
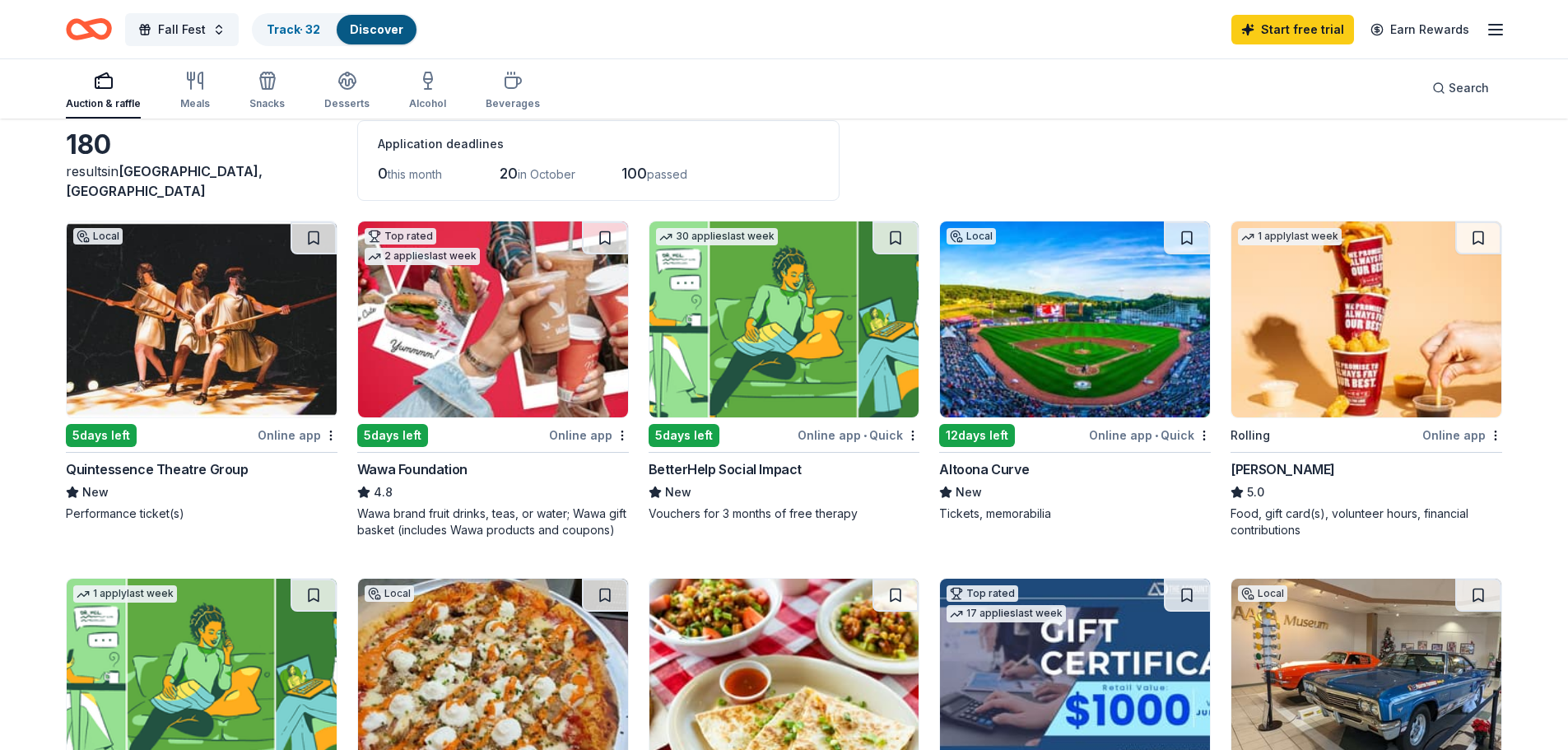
click at [1402, 272] on img at bounding box center [1366, 319] width 270 height 196
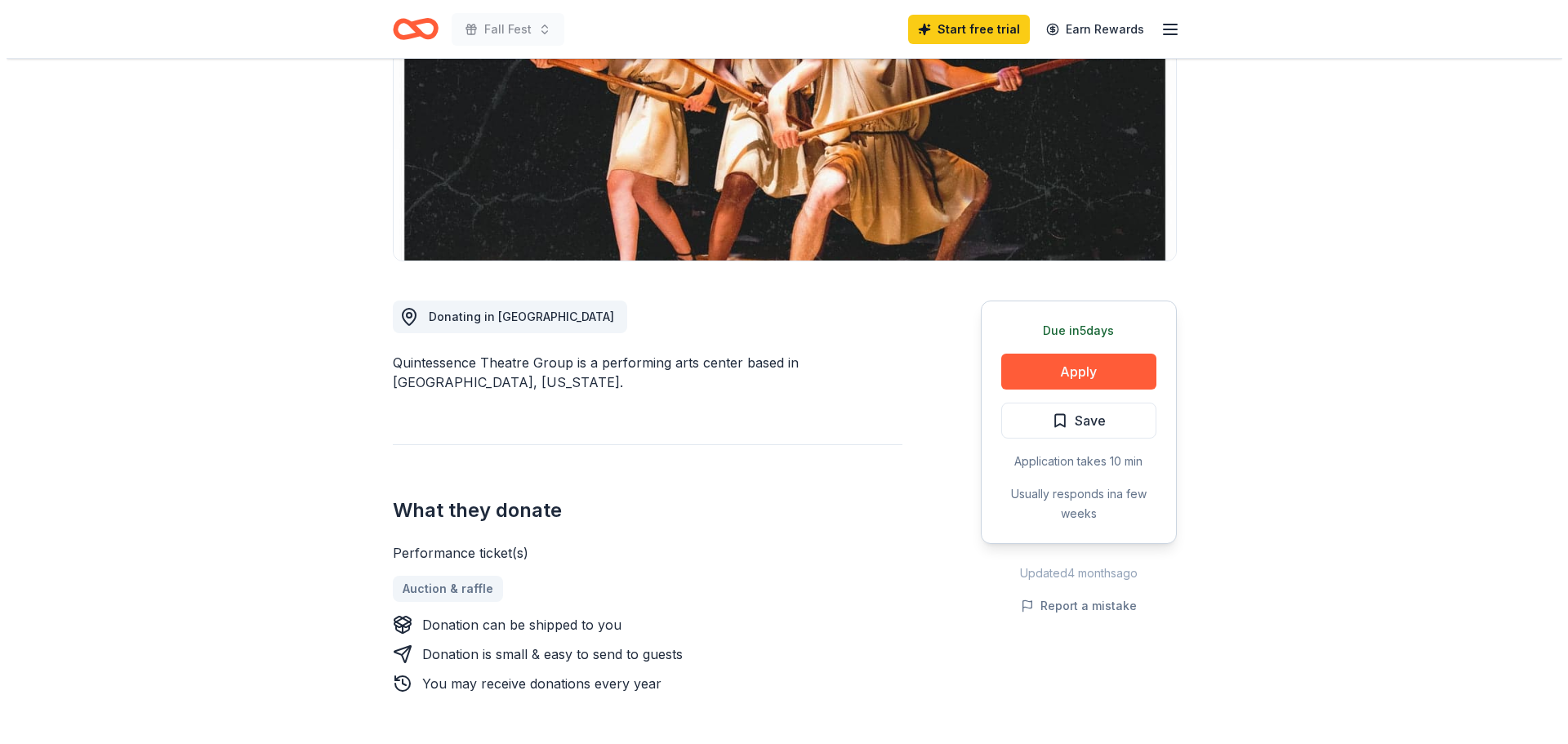
scroll to position [245, 0]
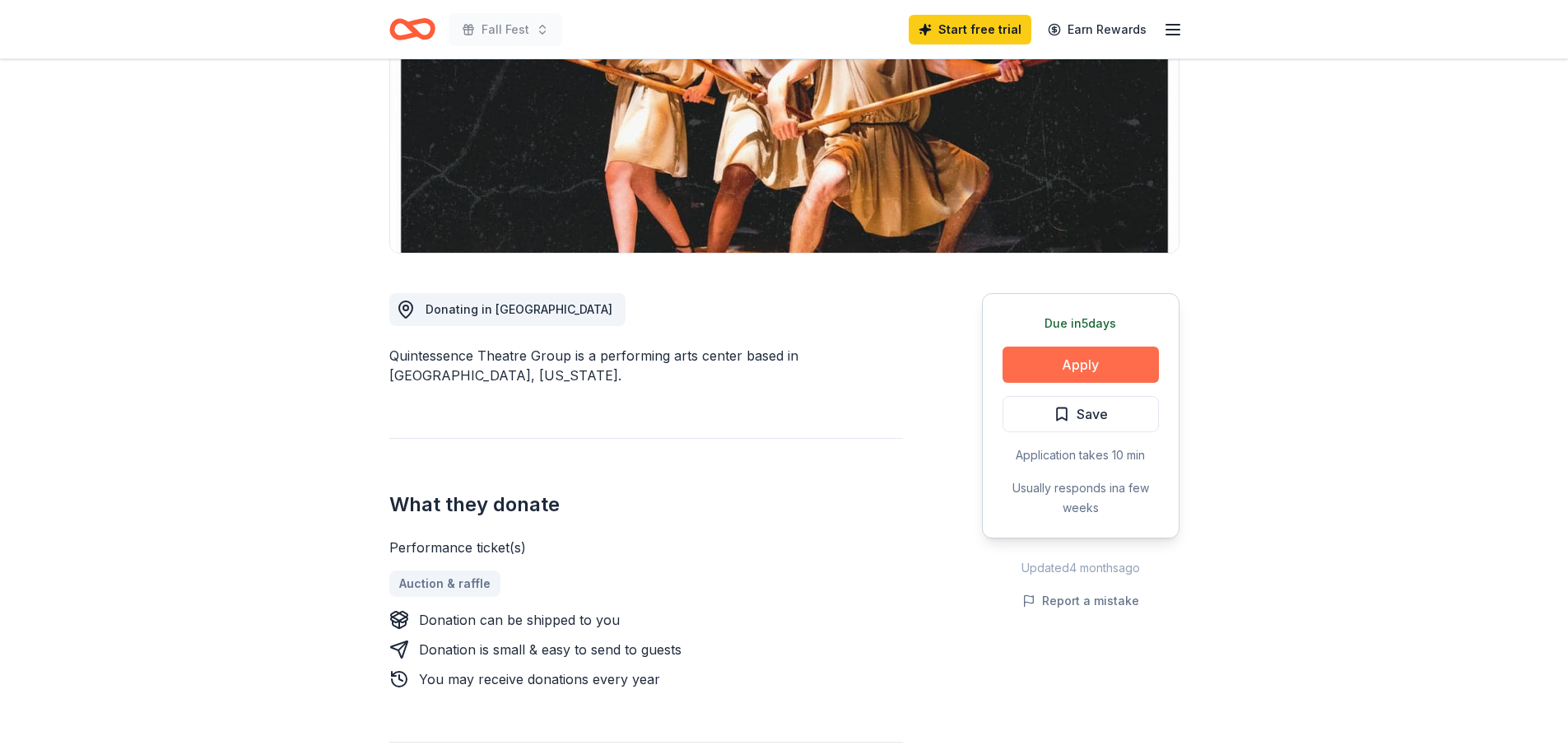
click at [1062, 358] on button "Apply" at bounding box center [1081, 364] width 156 height 36
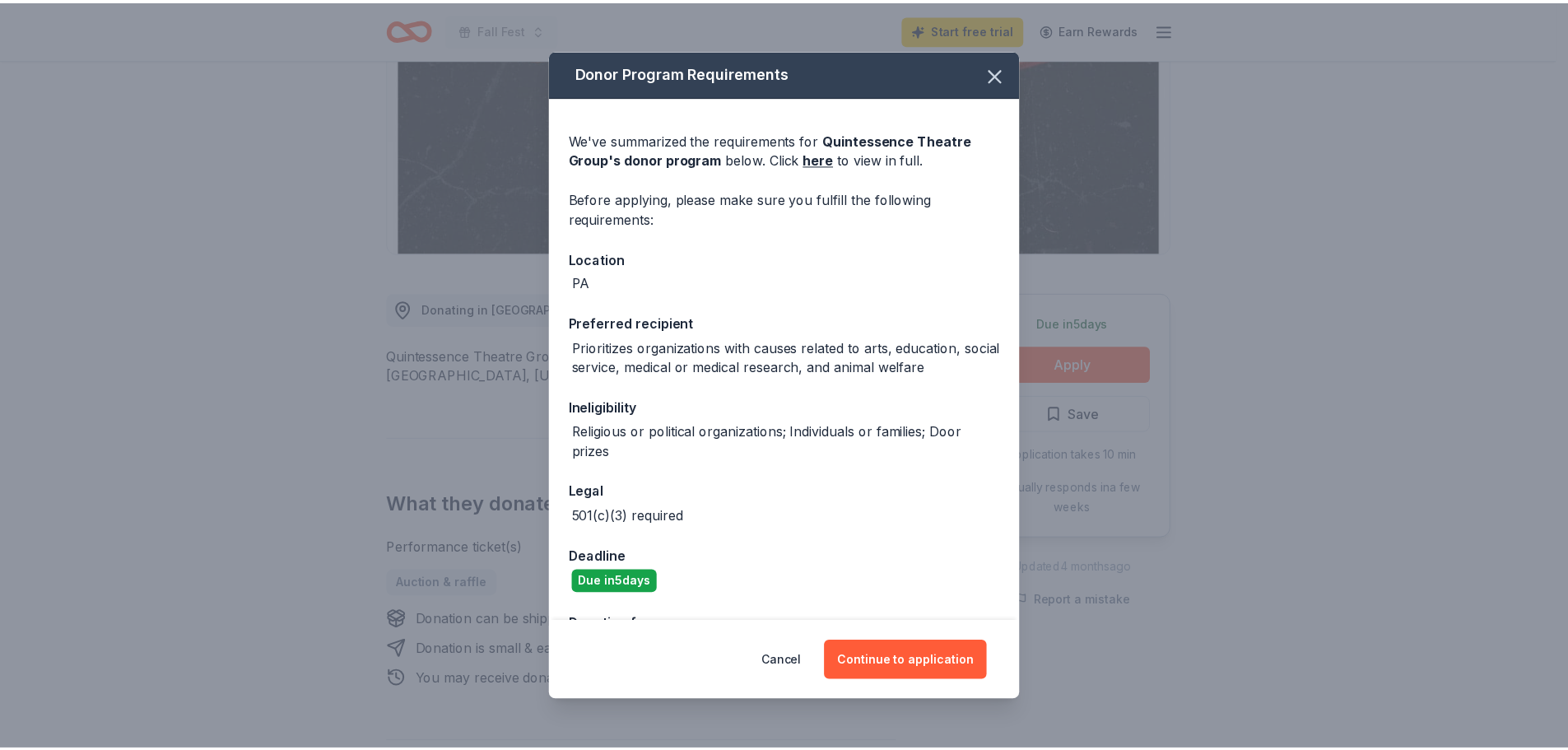
scroll to position [56, 0]
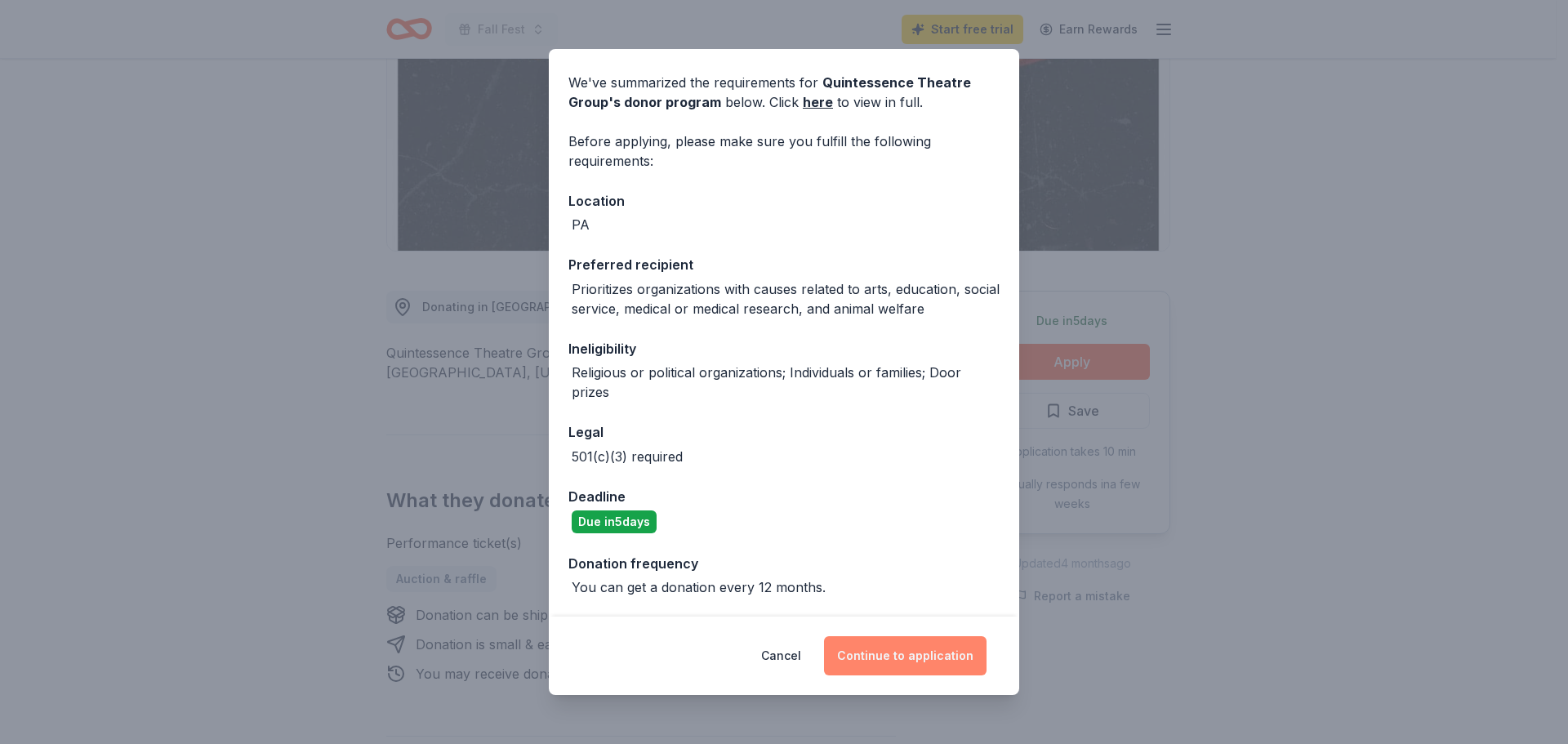
click at [903, 654] on button "Continue to application" at bounding box center [905, 656] width 162 height 39
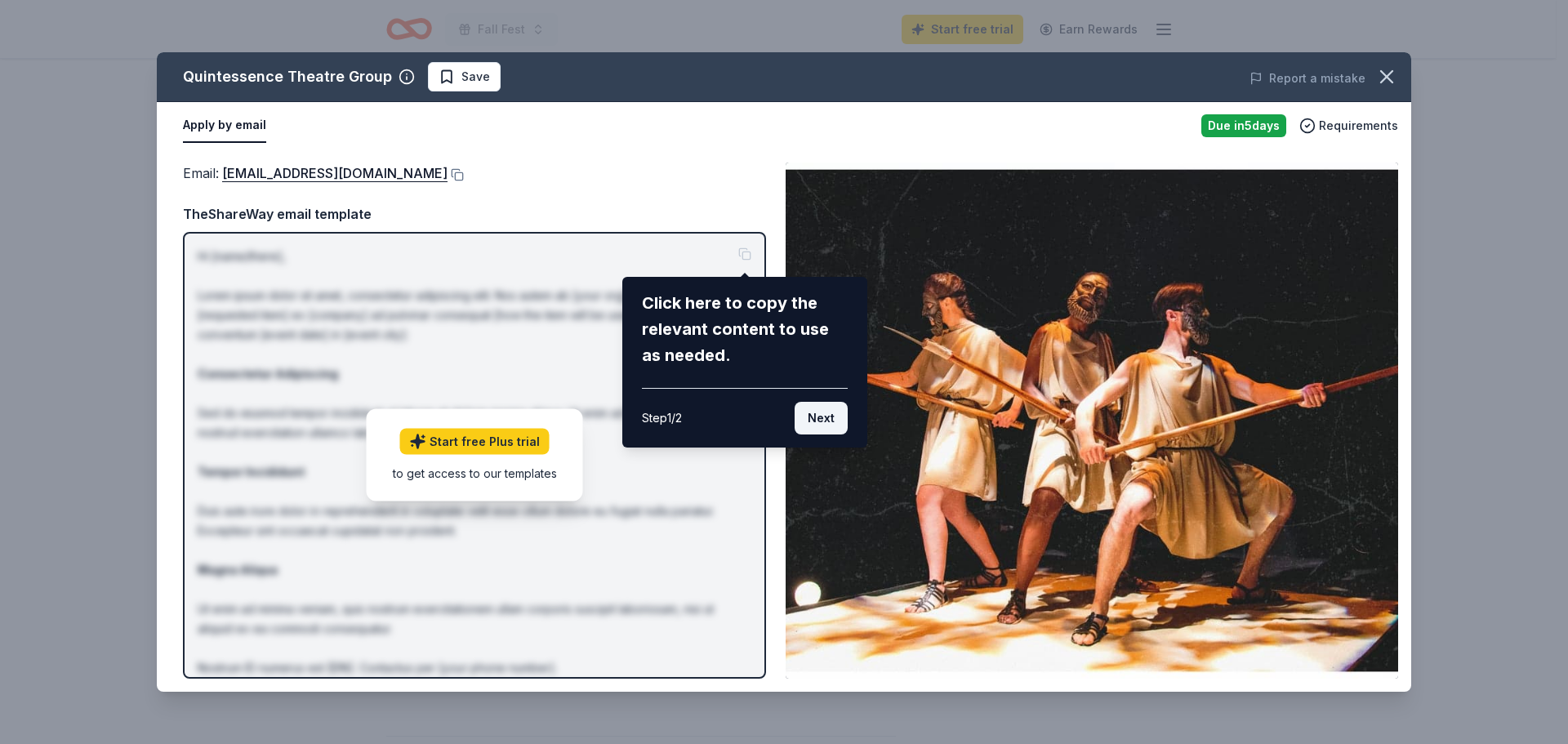
click at [817, 427] on button "Next" at bounding box center [821, 418] width 53 height 32
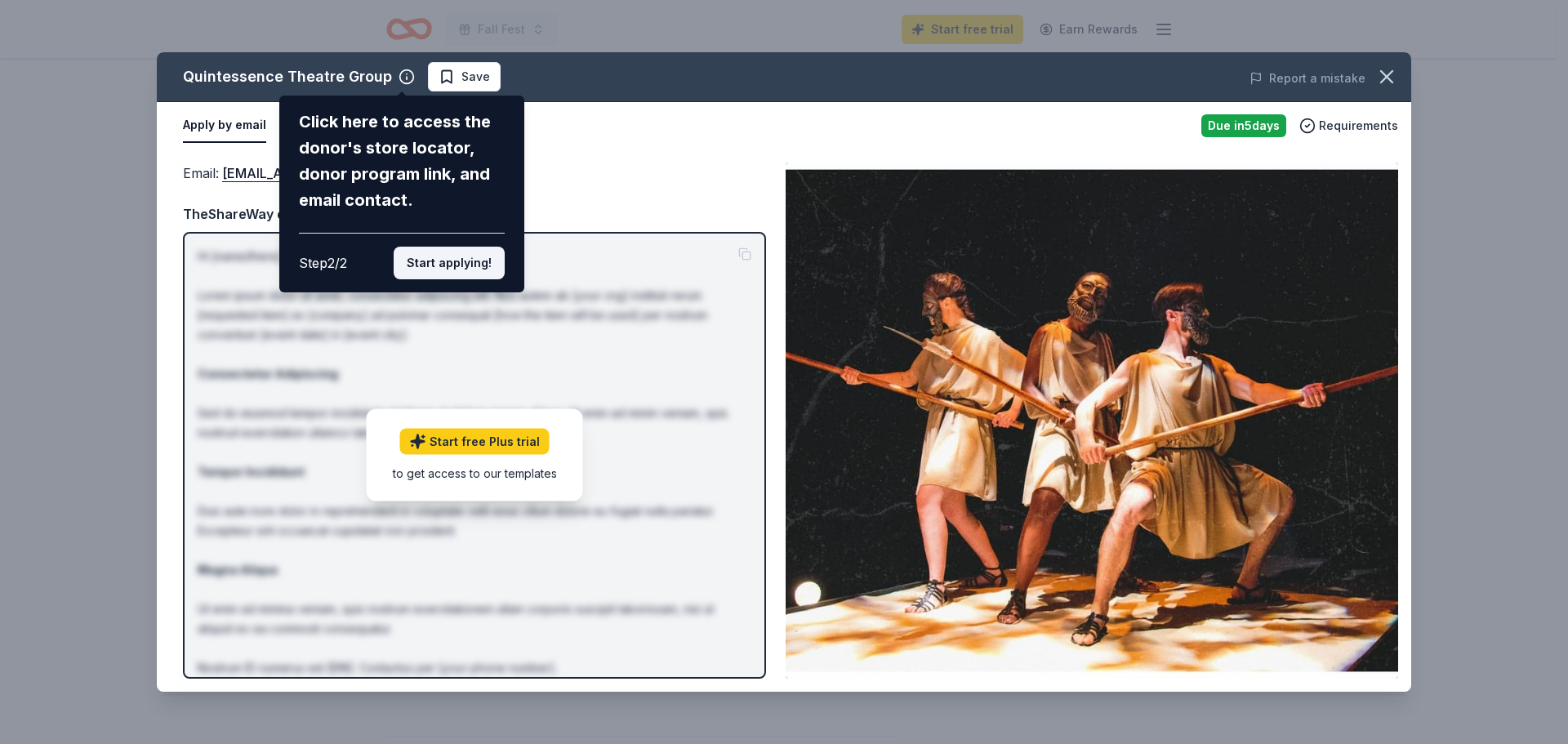
click at [469, 268] on button "Start applying!" at bounding box center [448, 263] width 111 height 32
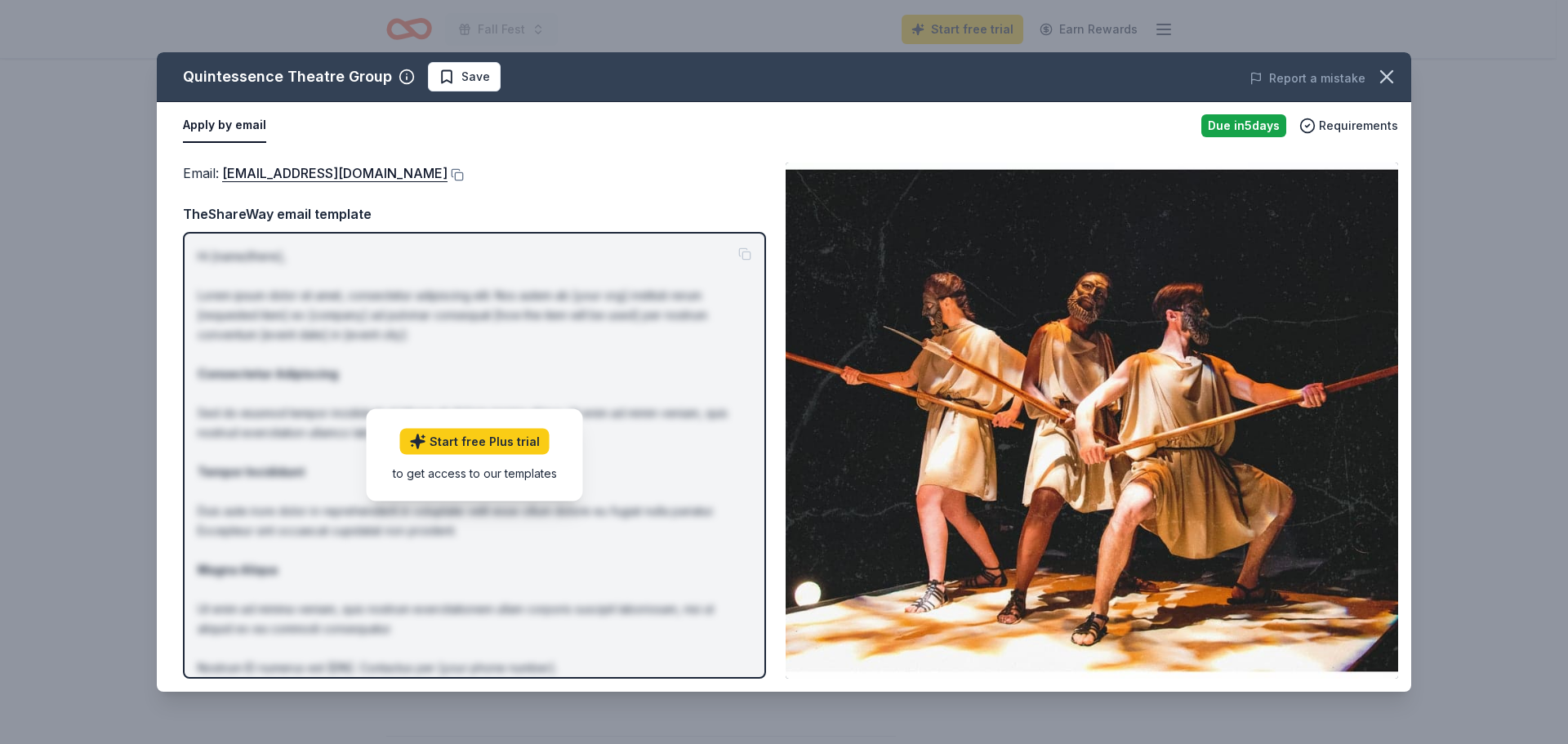
click at [513, 495] on div "Start free Plus trial to get access to our templates" at bounding box center [475, 455] width 216 height 92
click at [399, 76] on icon "button" at bounding box center [406, 77] width 17 height 17
click at [344, 119] on div "Apply by email" at bounding box center [685, 126] width 1006 height 34
click at [279, 218] on div "TheShareWay email template" at bounding box center [474, 214] width 583 height 21
click at [481, 442] on link "Start free Plus trial" at bounding box center [474, 442] width 149 height 26
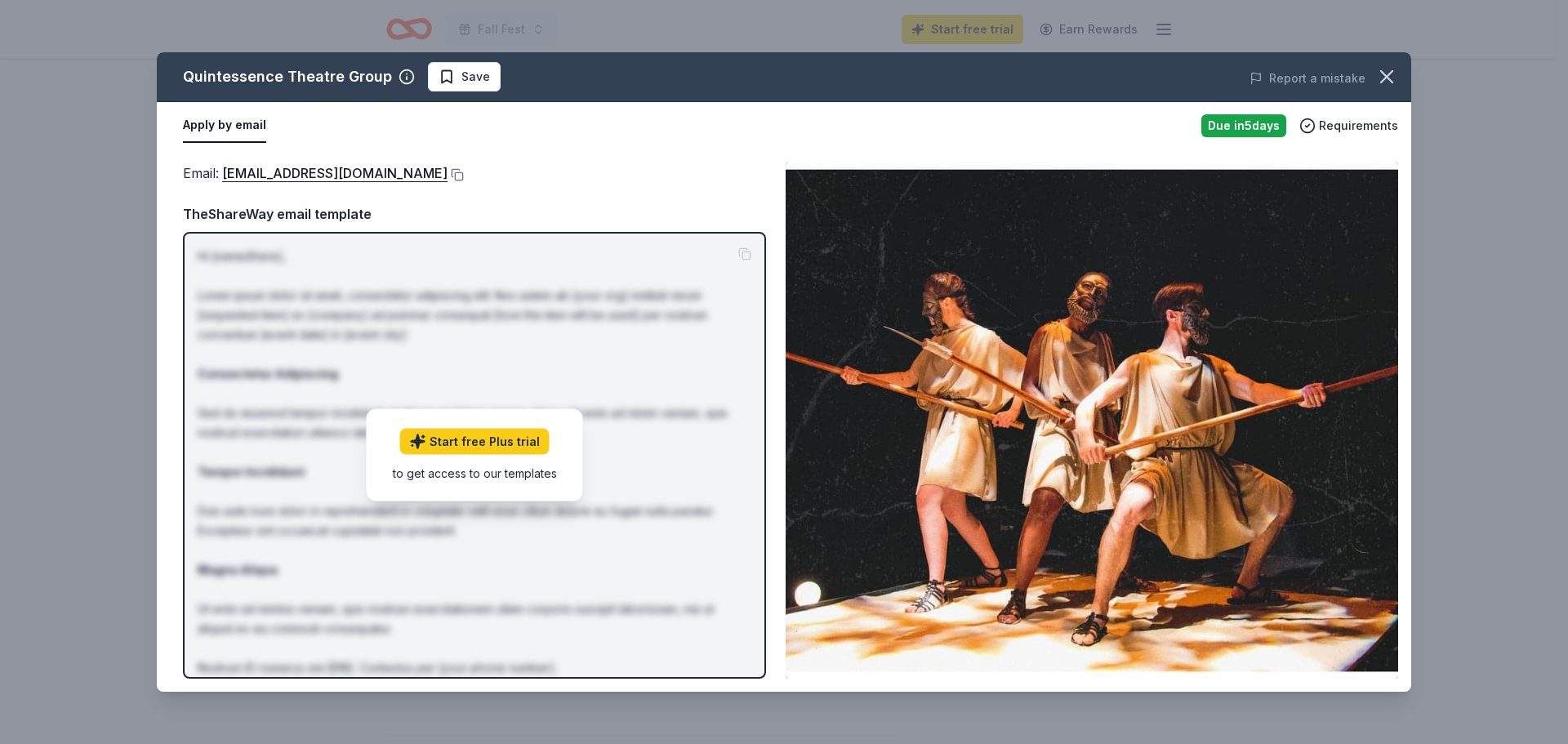
click at [238, 123] on button "Apply by email" at bounding box center [225, 126] width 84 height 34
click at [454, 174] on button at bounding box center [455, 174] width 17 height 13
click at [1386, 72] on icon "button" at bounding box center [1387, 77] width 23 height 23
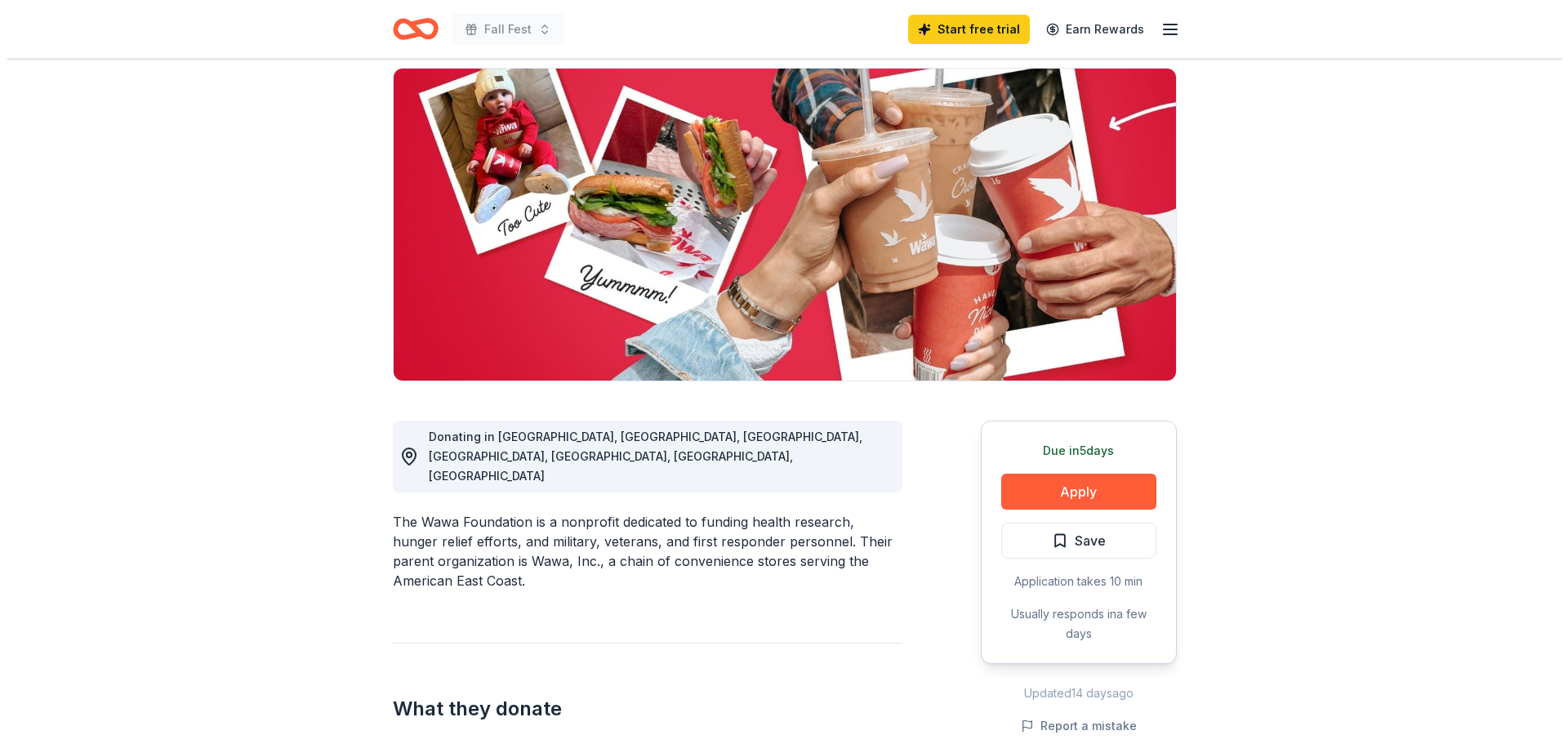
scroll to position [245, 0]
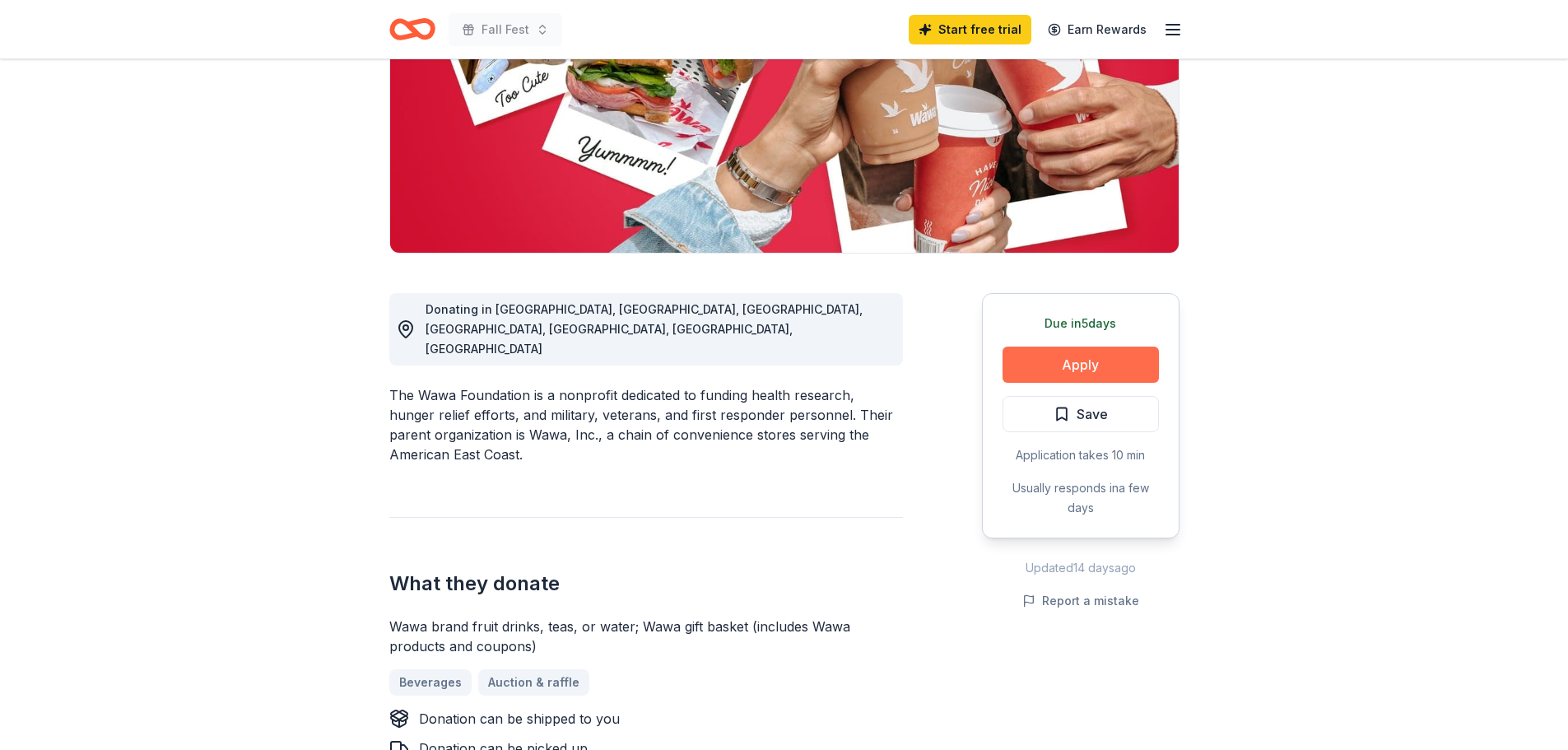
click at [1039, 357] on button "Apply" at bounding box center [1081, 364] width 156 height 36
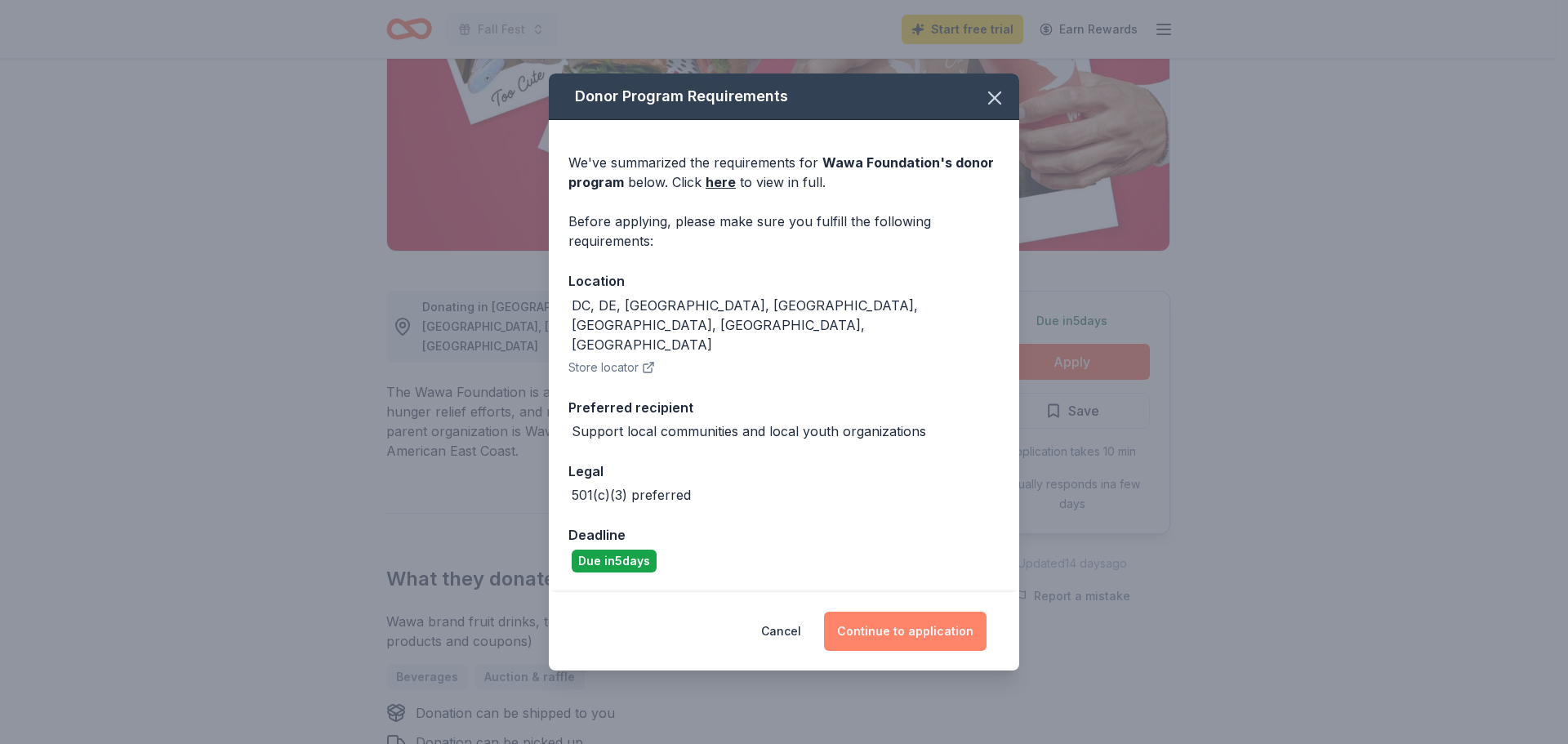
click at [865, 619] on button "Continue to application" at bounding box center [905, 631] width 162 height 39
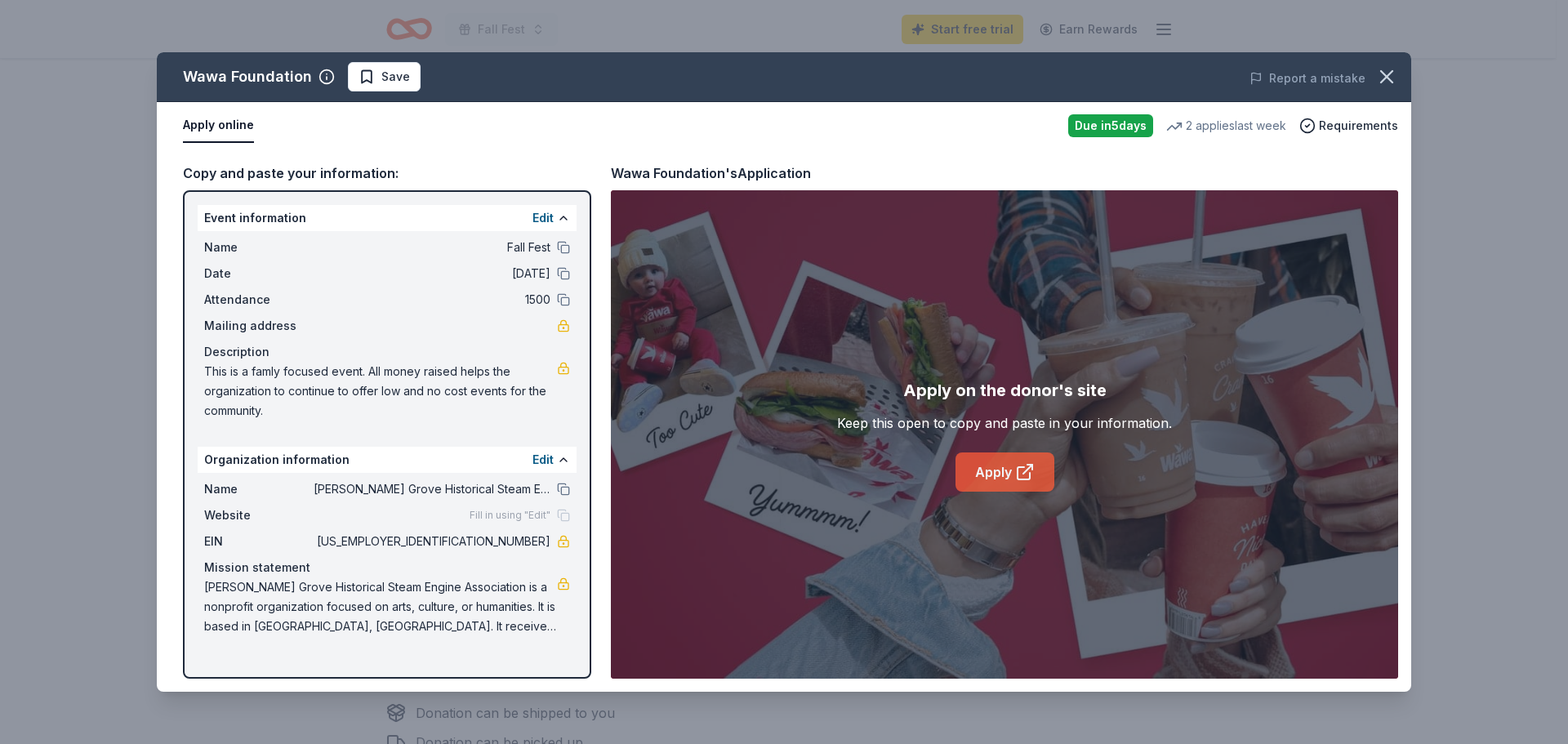
click at [996, 466] on link "Apply" at bounding box center [1005, 472] width 99 height 39
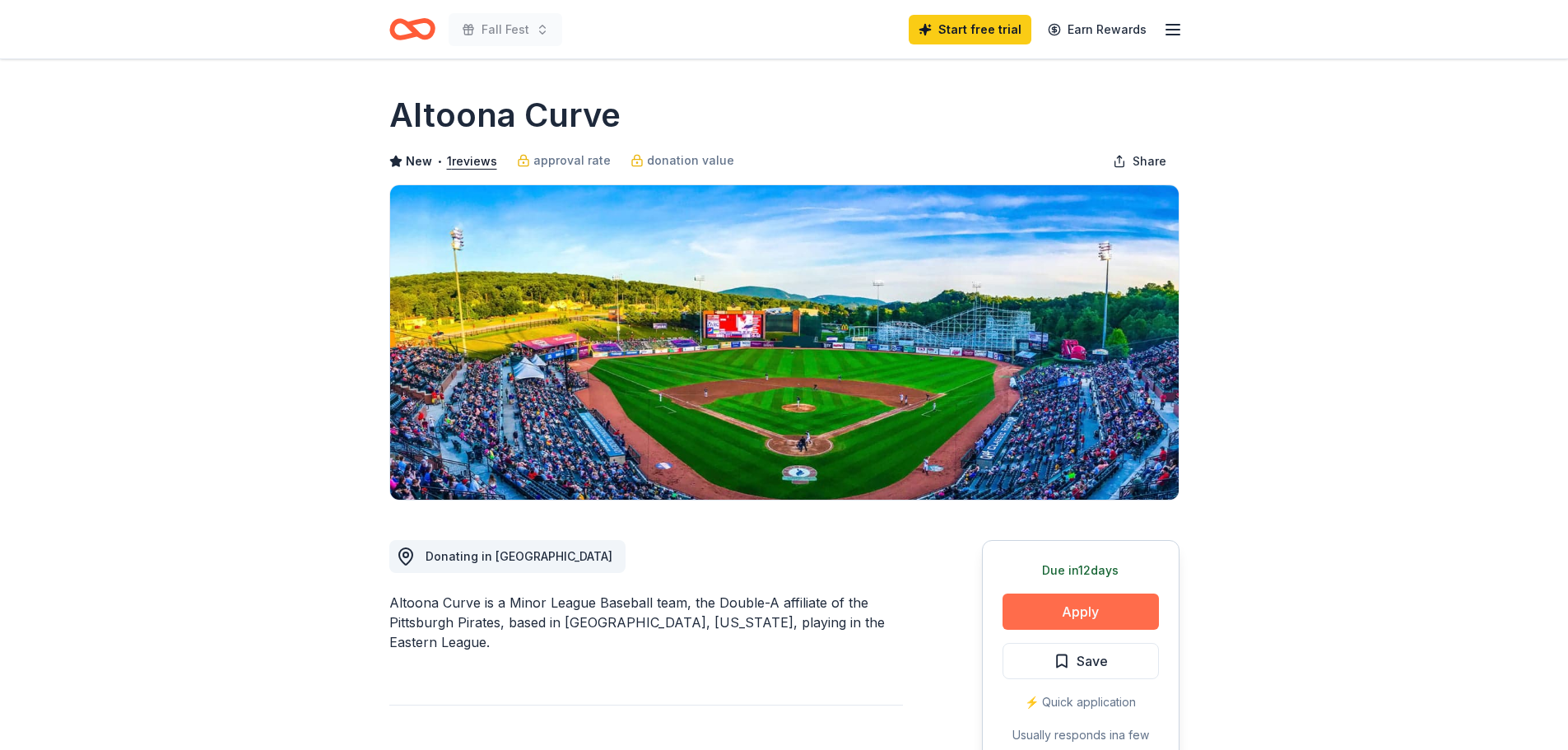
click at [1112, 605] on button "Apply" at bounding box center [1081, 611] width 156 height 36
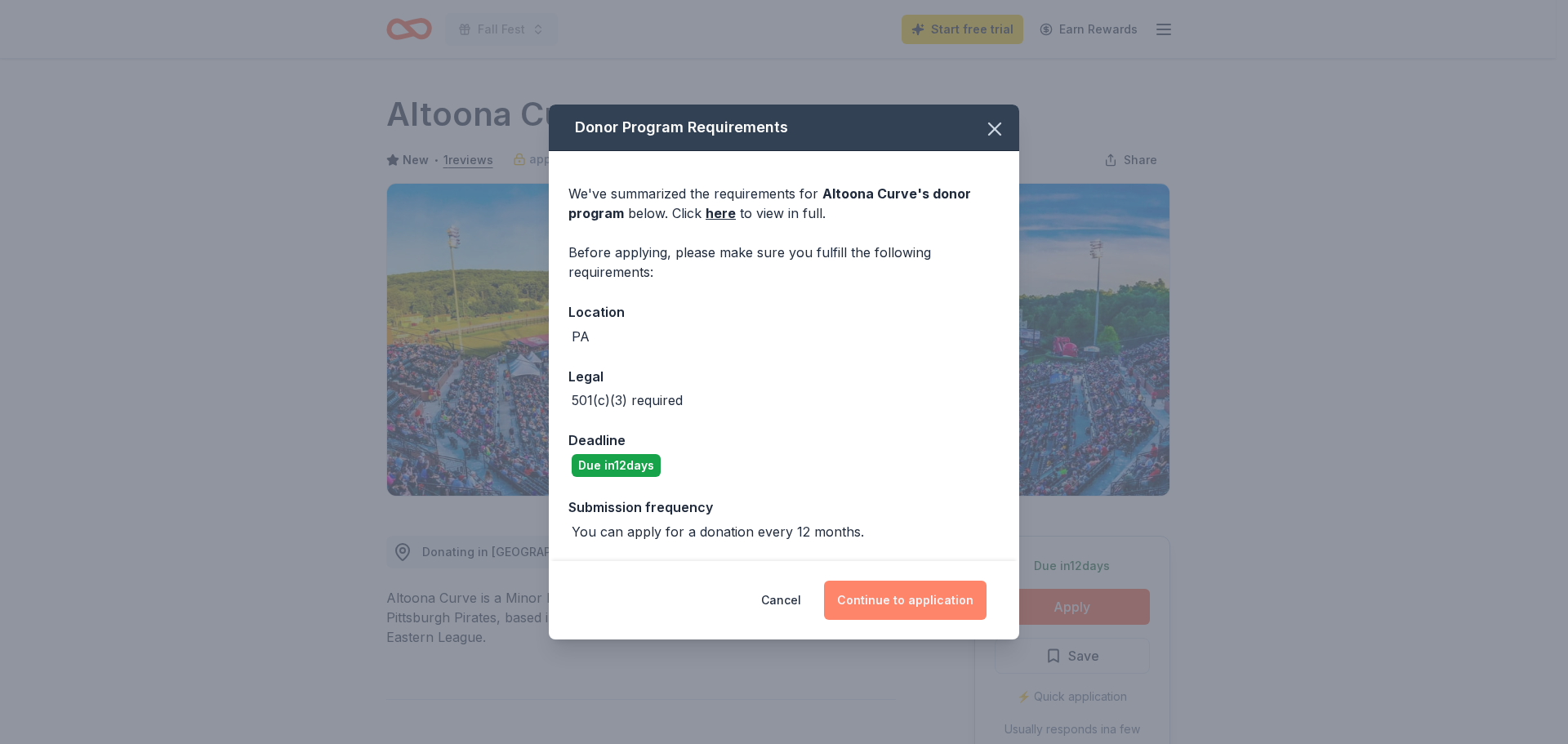
click at [862, 607] on button "Continue to application" at bounding box center [905, 600] width 162 height 39
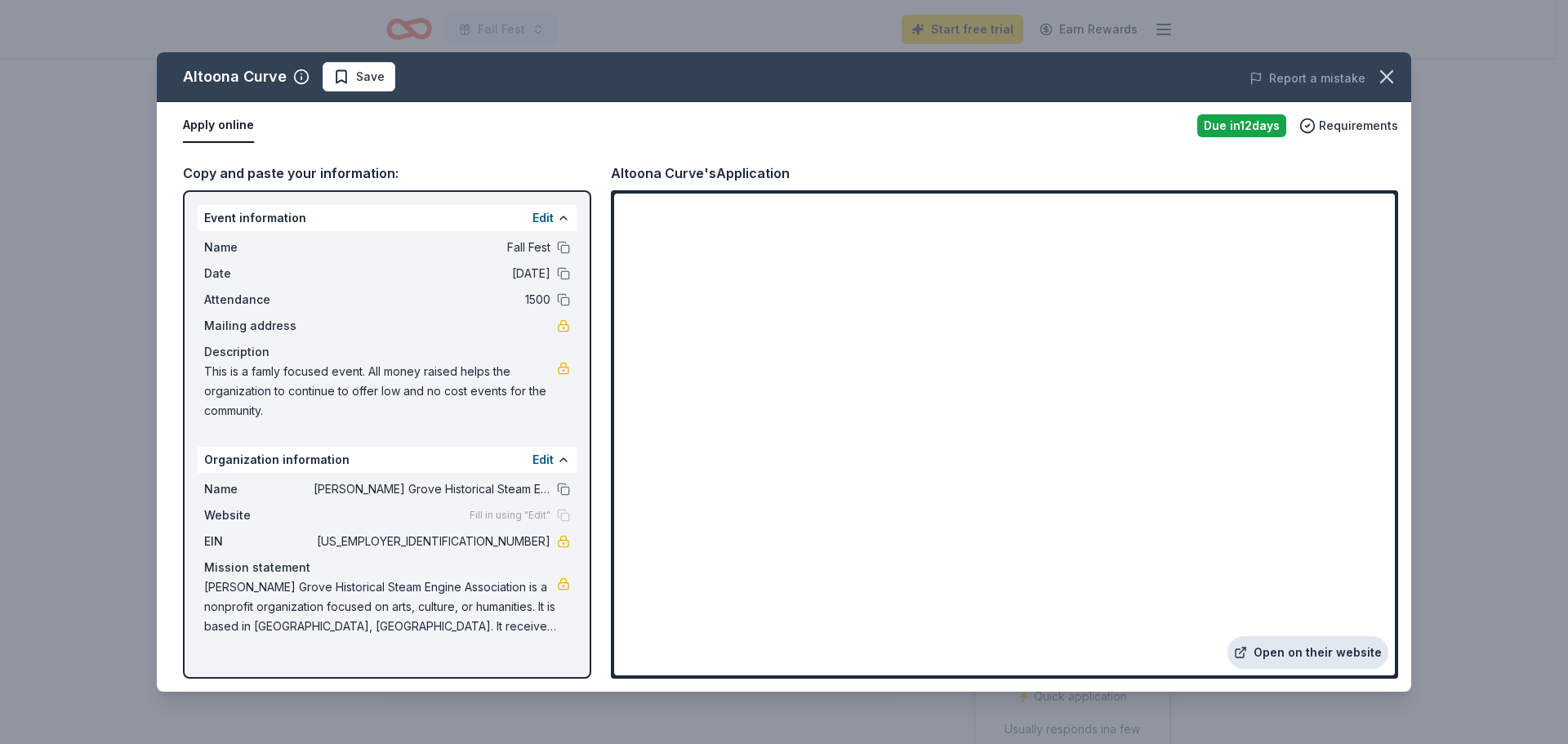
click at [1342, 657] on link "Open on their website" at bounding box center [1308, 652] width 161 height 32
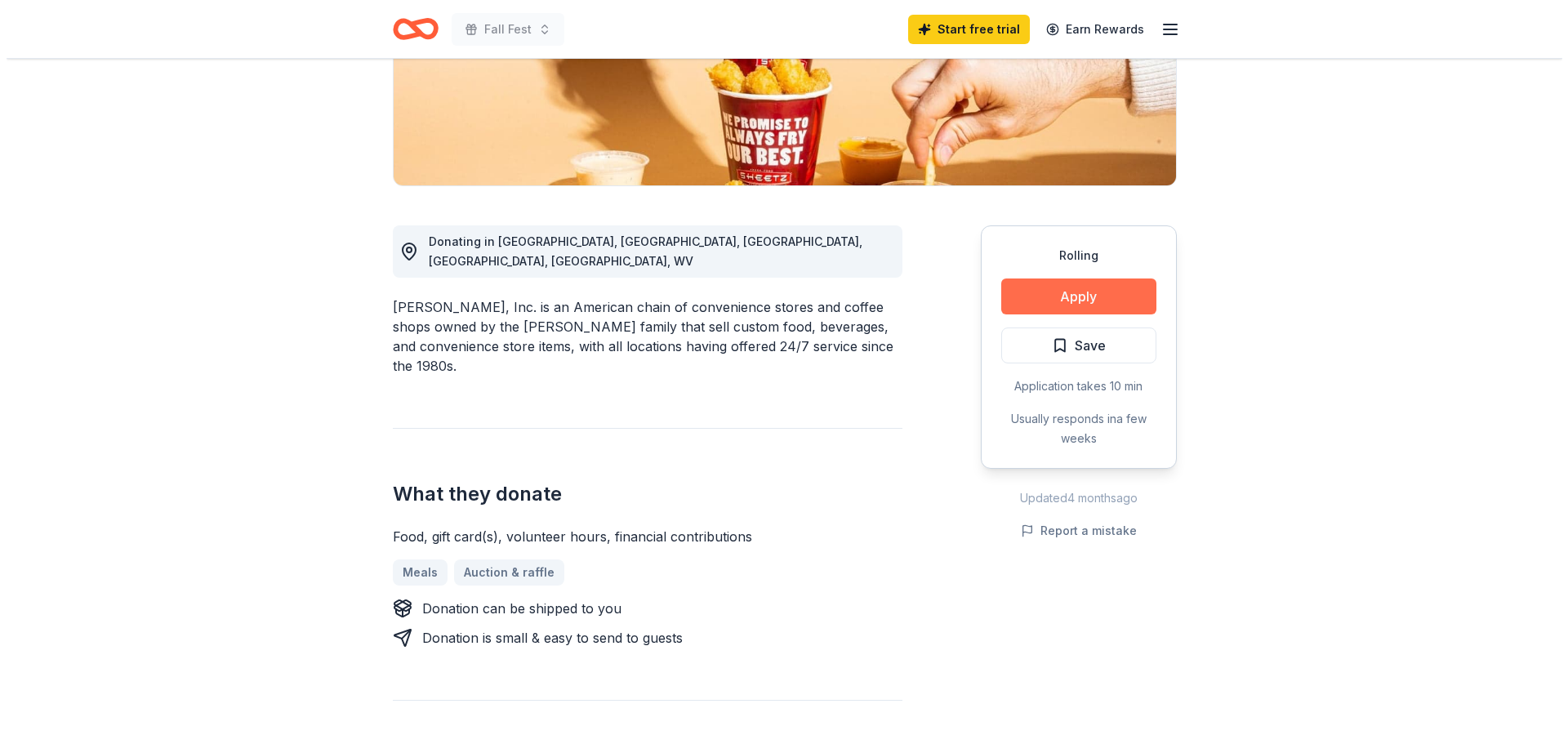
scroll to position [327, 0]
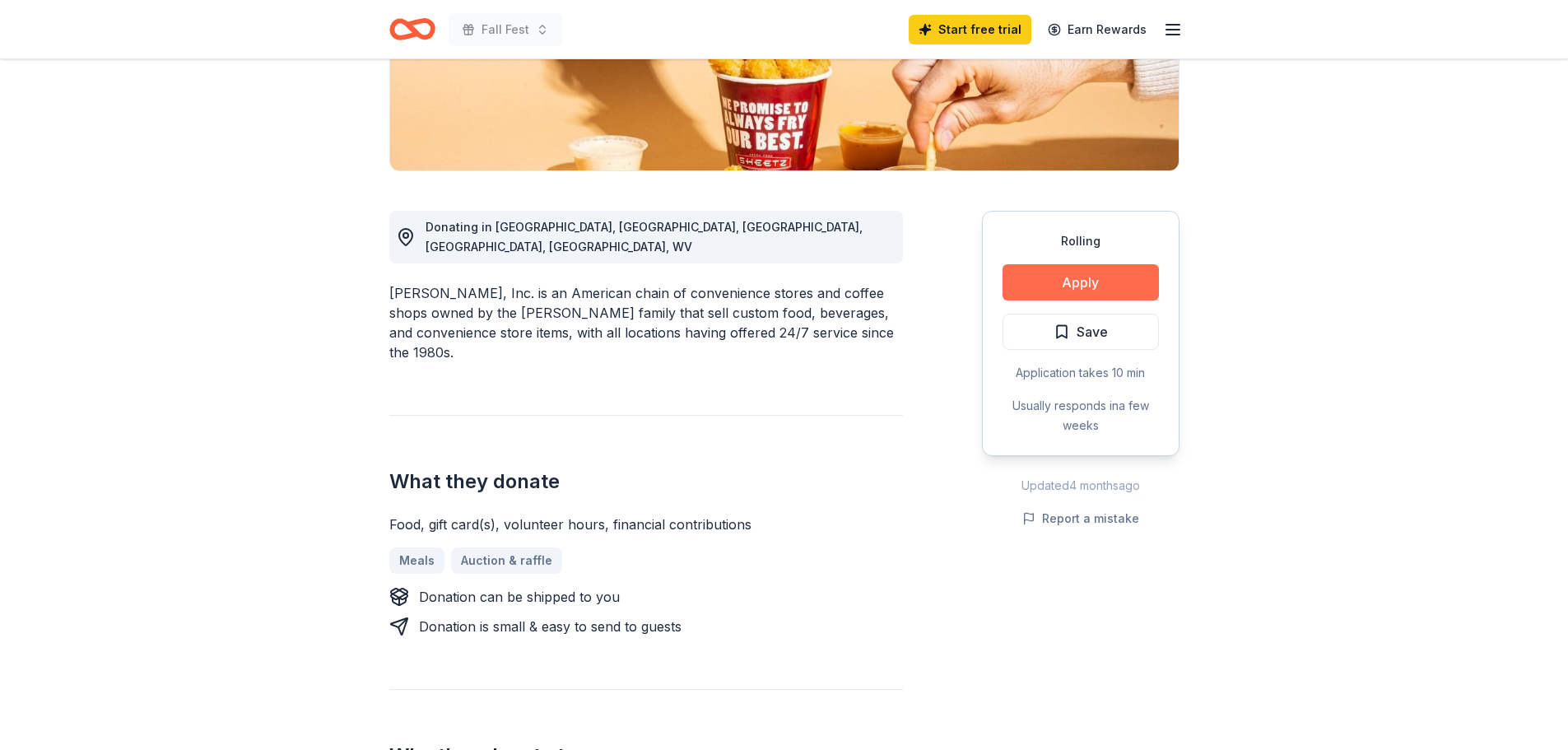
click at [1069, 285] on button "Apply" at bounding box center [1081, 282] width 156 height 36
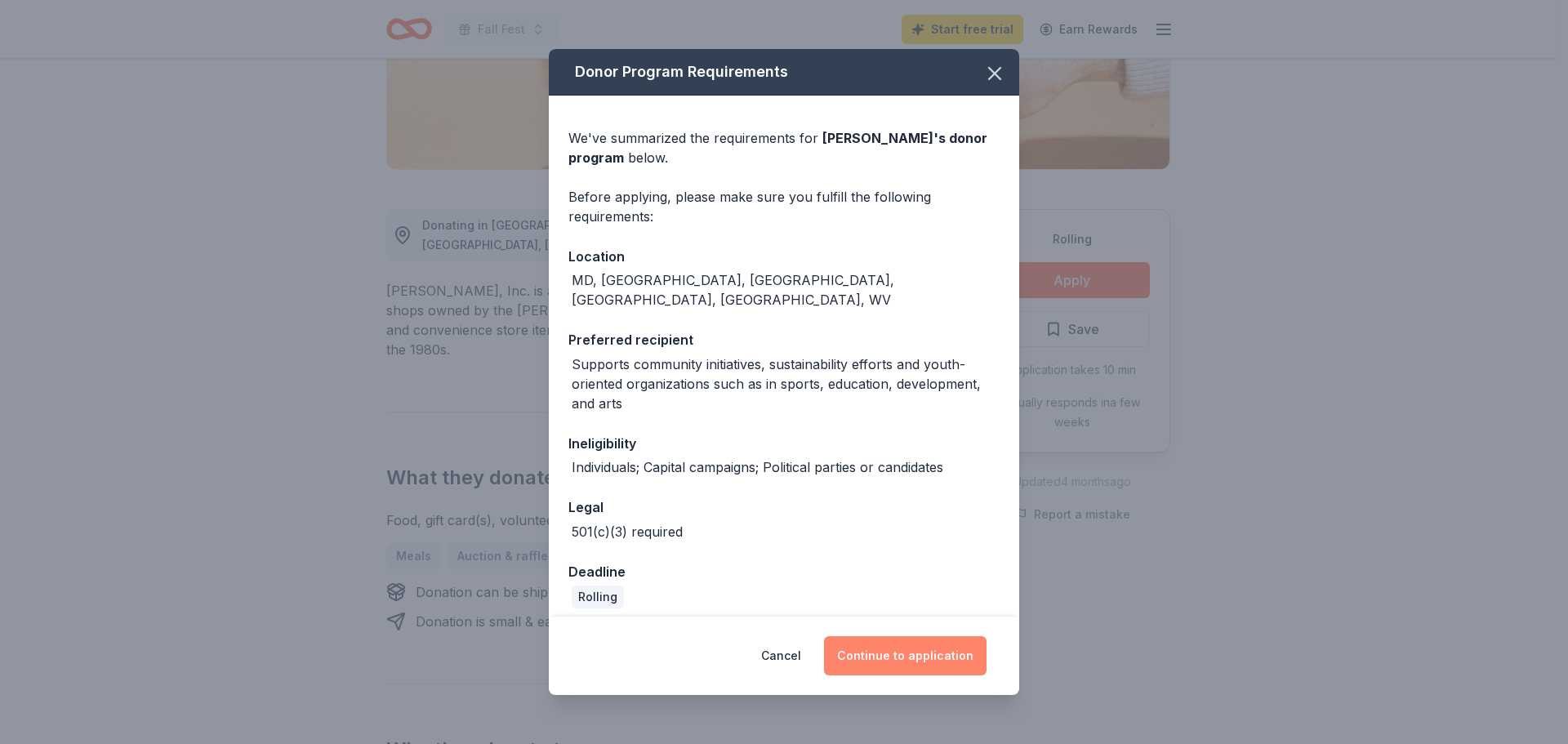
click at [922, 655] on button "Continue to application" at bounding box center [905, 656] width 162 height 39
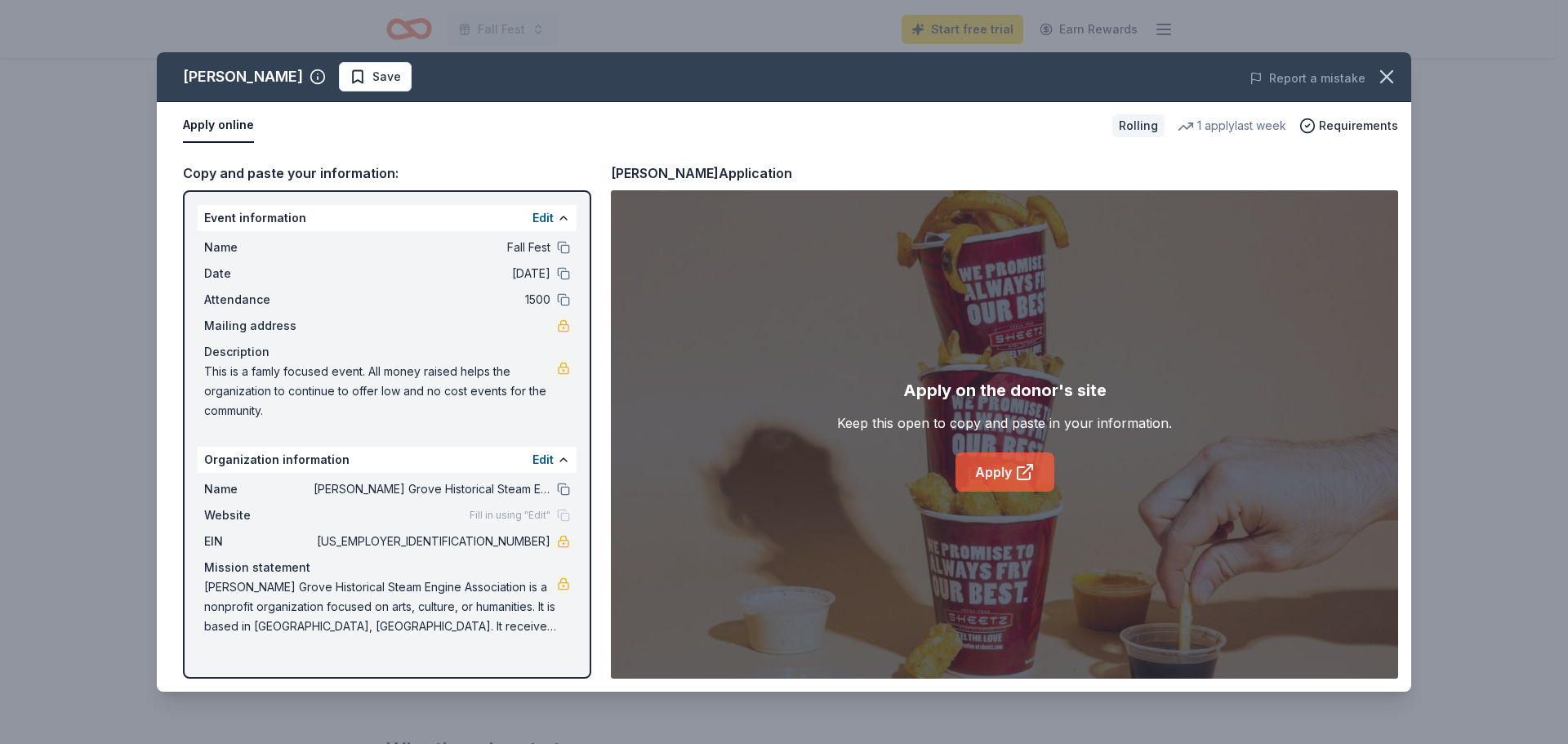
click at [986, 480] on link "Apply" at bounding box center [1005, 472] width 99 height 39
